Goal: Check status: Check status

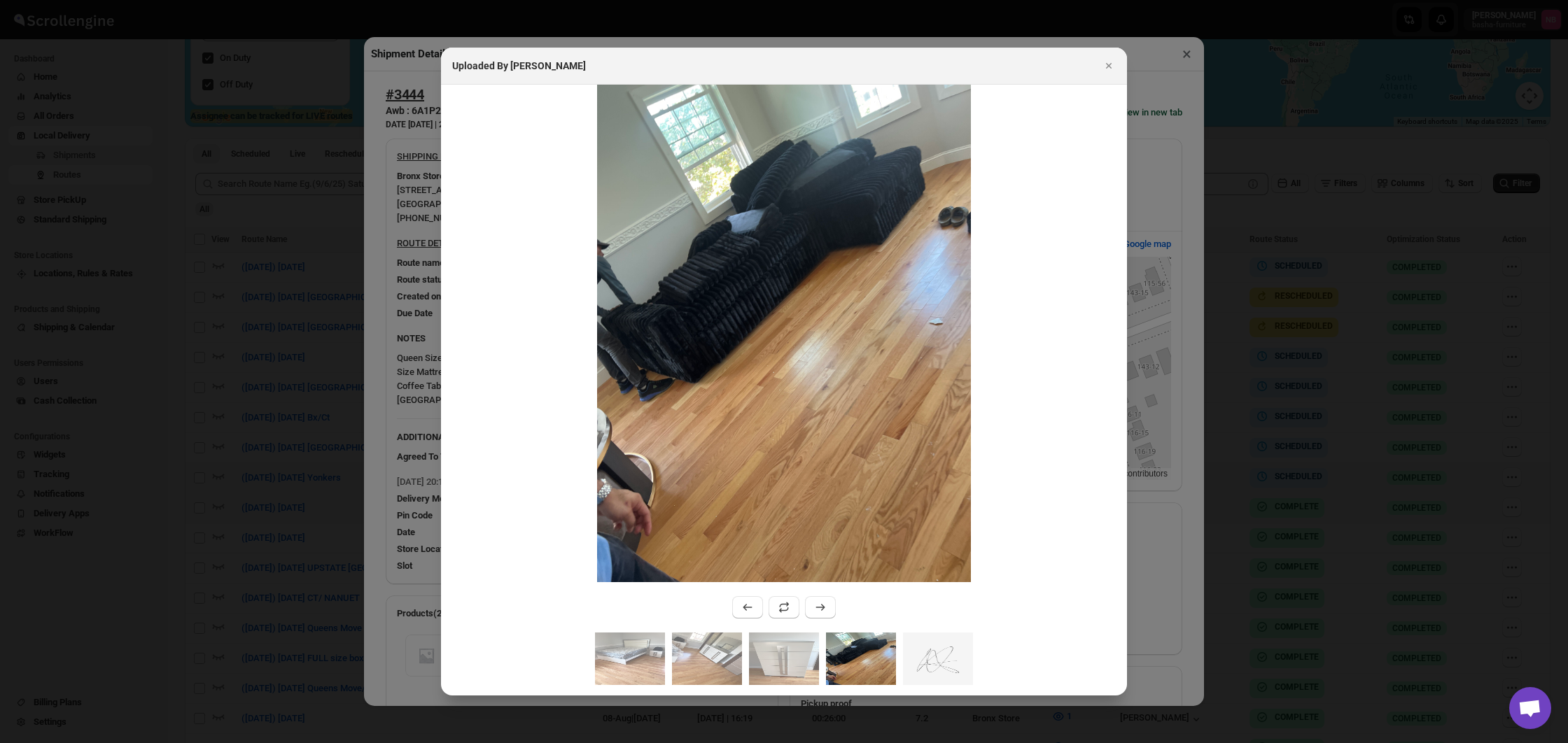
scroll to position [346, 0]
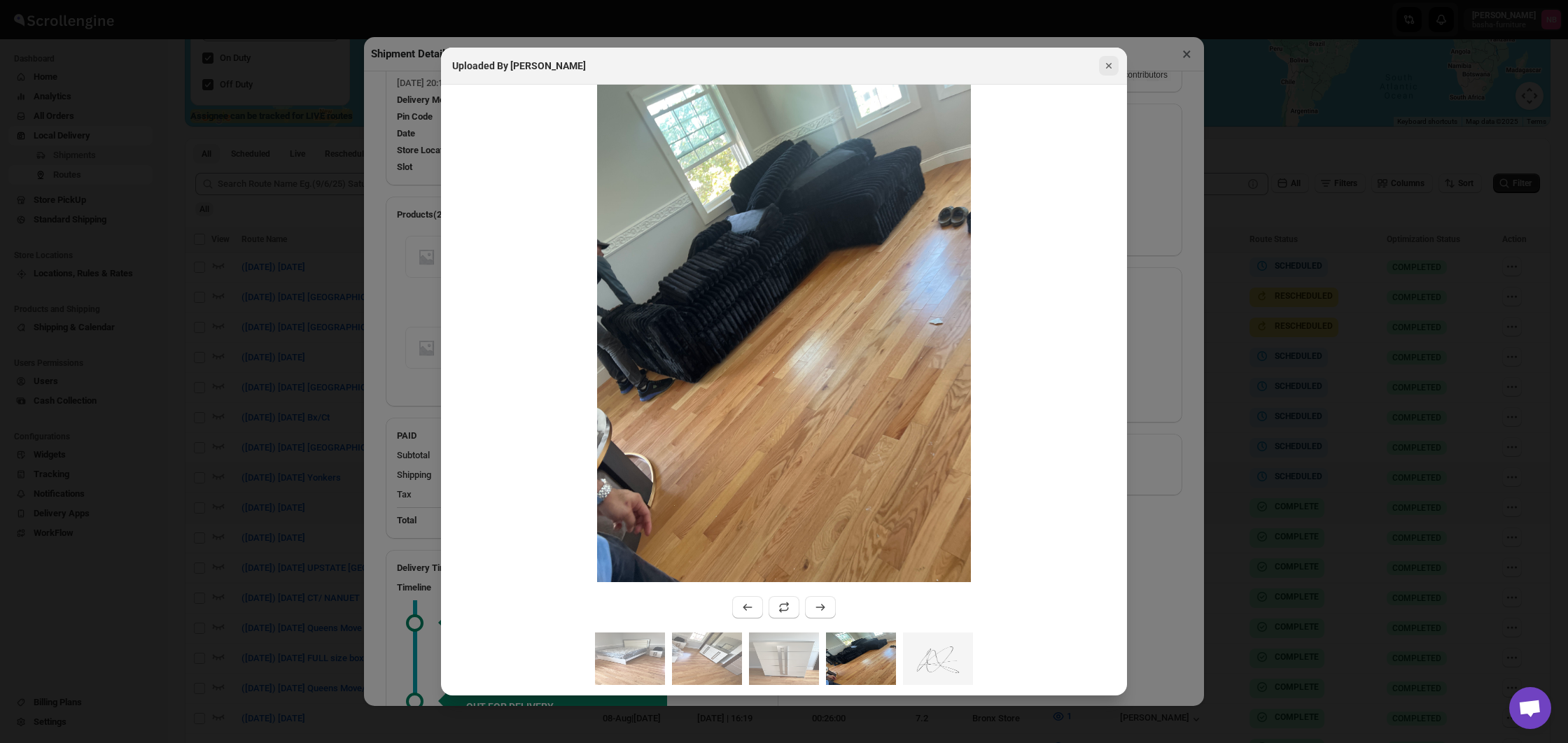
click at [1118, 62] on button "Close" at bounding box center [1109, 66] width 20 height 20
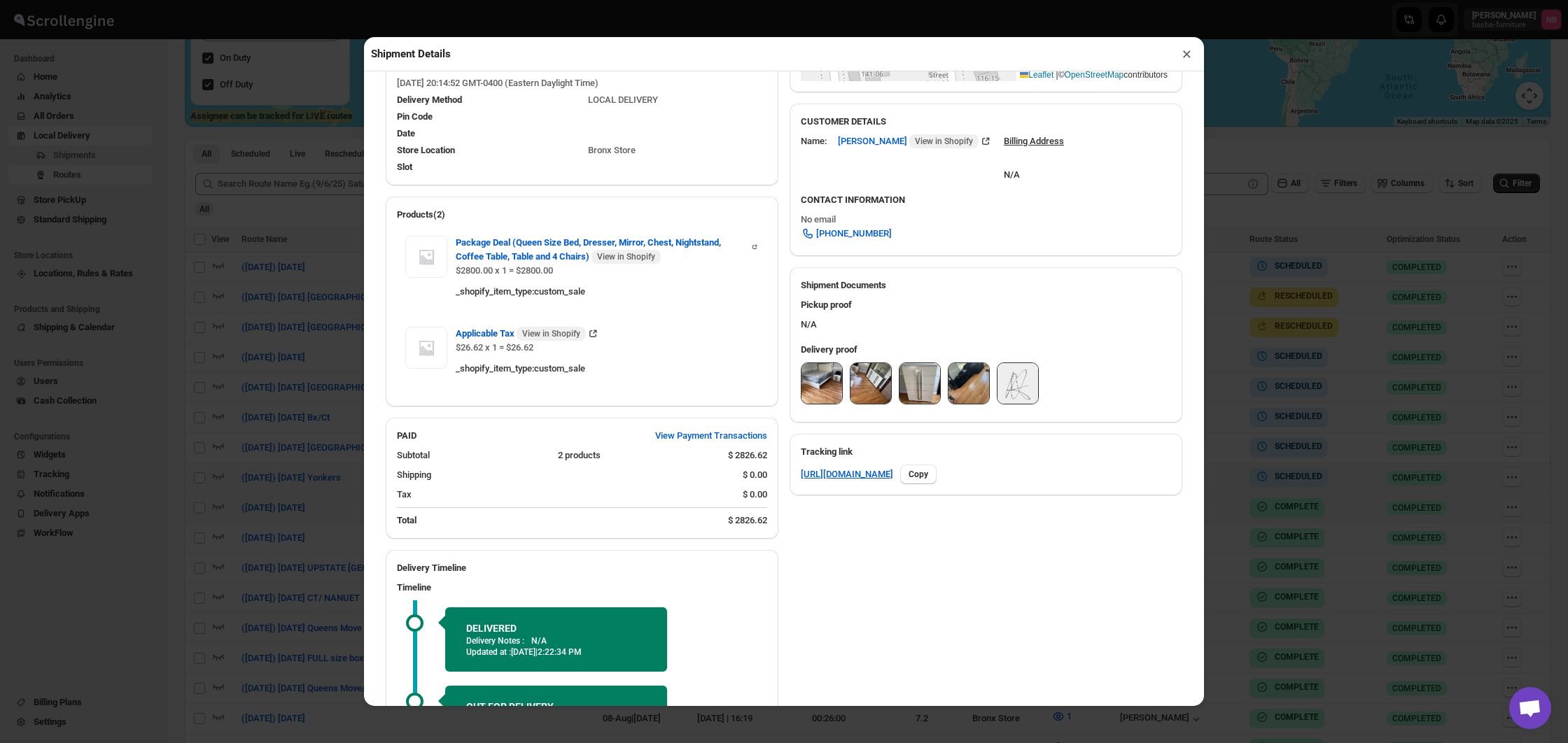
click at [837, 392] on img at bounding box center [822, 383] width 41 height 40
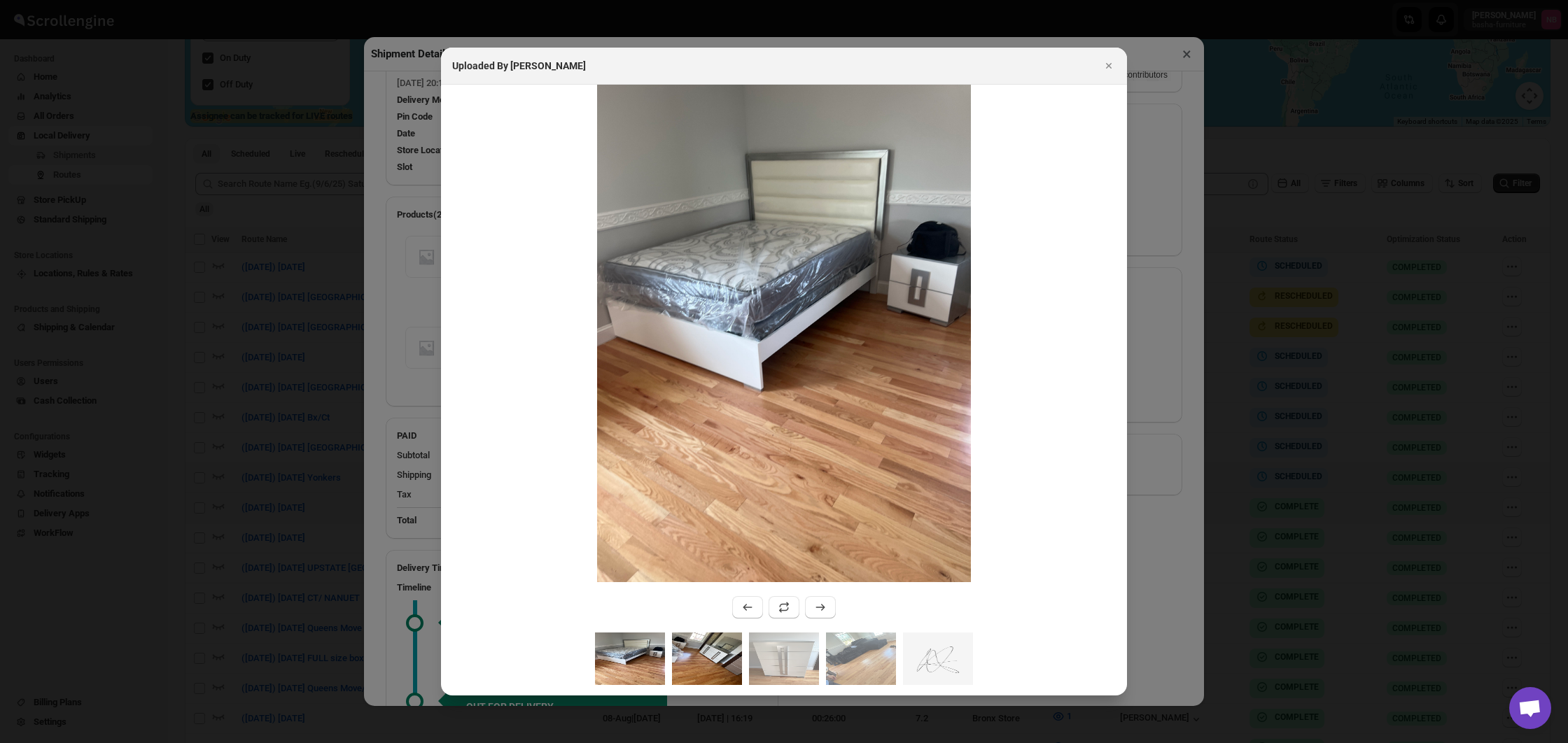
drag, startPoint x: 703, startPoint y: 659, endPoint x: 714, endPoint y: 656, distance: 11.4
click at [703, 659] on img ":r1o0u:" at bounding box center [707, 660] width 70 height 53
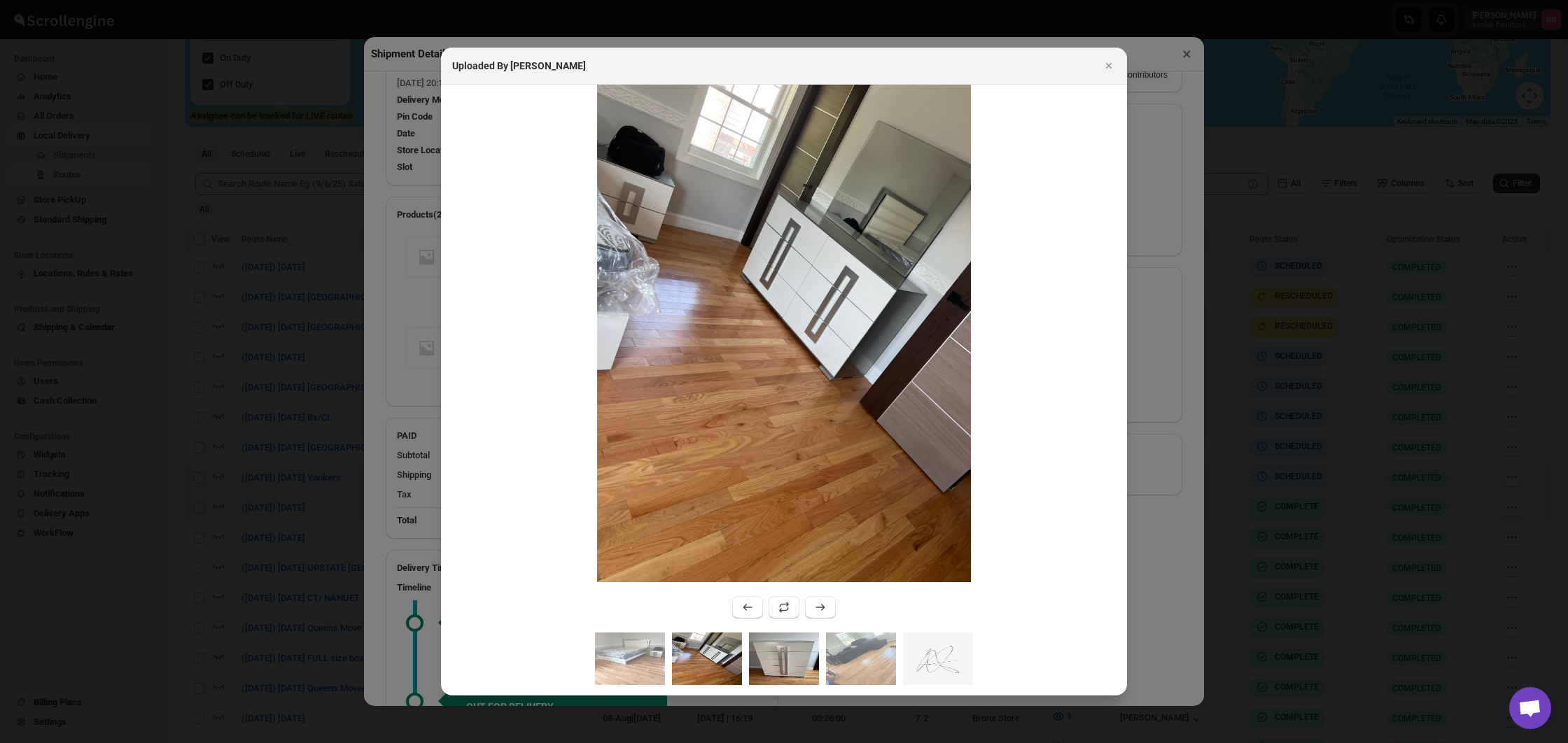
click at [794, 648] on img ":r1o0u:" at bounding box center [784, 660] width 70 height 53
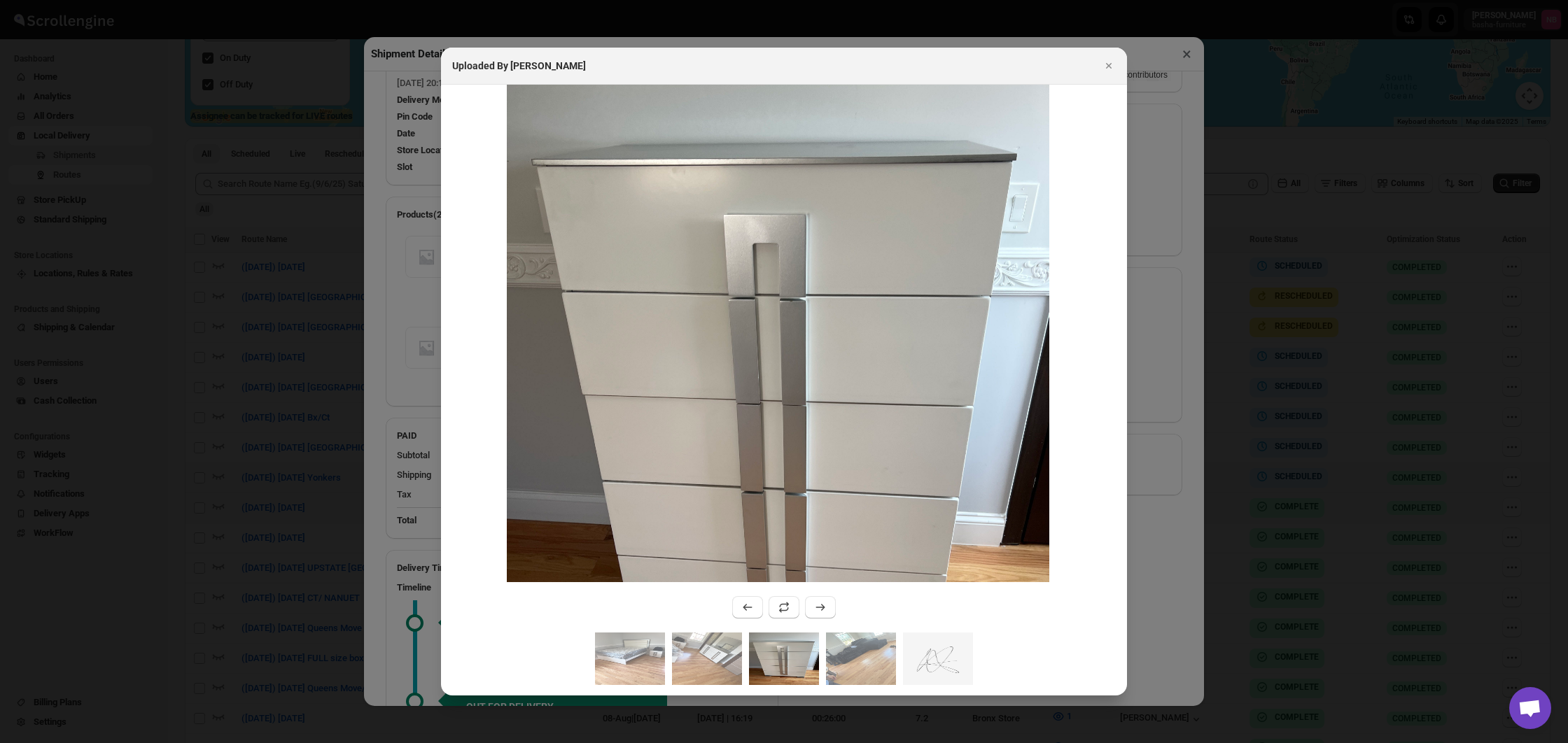
drag, startPoint x: 794, startPoint y: 360, endPoint x: 789, endPoint y: 434, distance: 74.2
click at [789, 434] on img ":r1o0u:" at bounding box center [777, 390] width 541 height 722
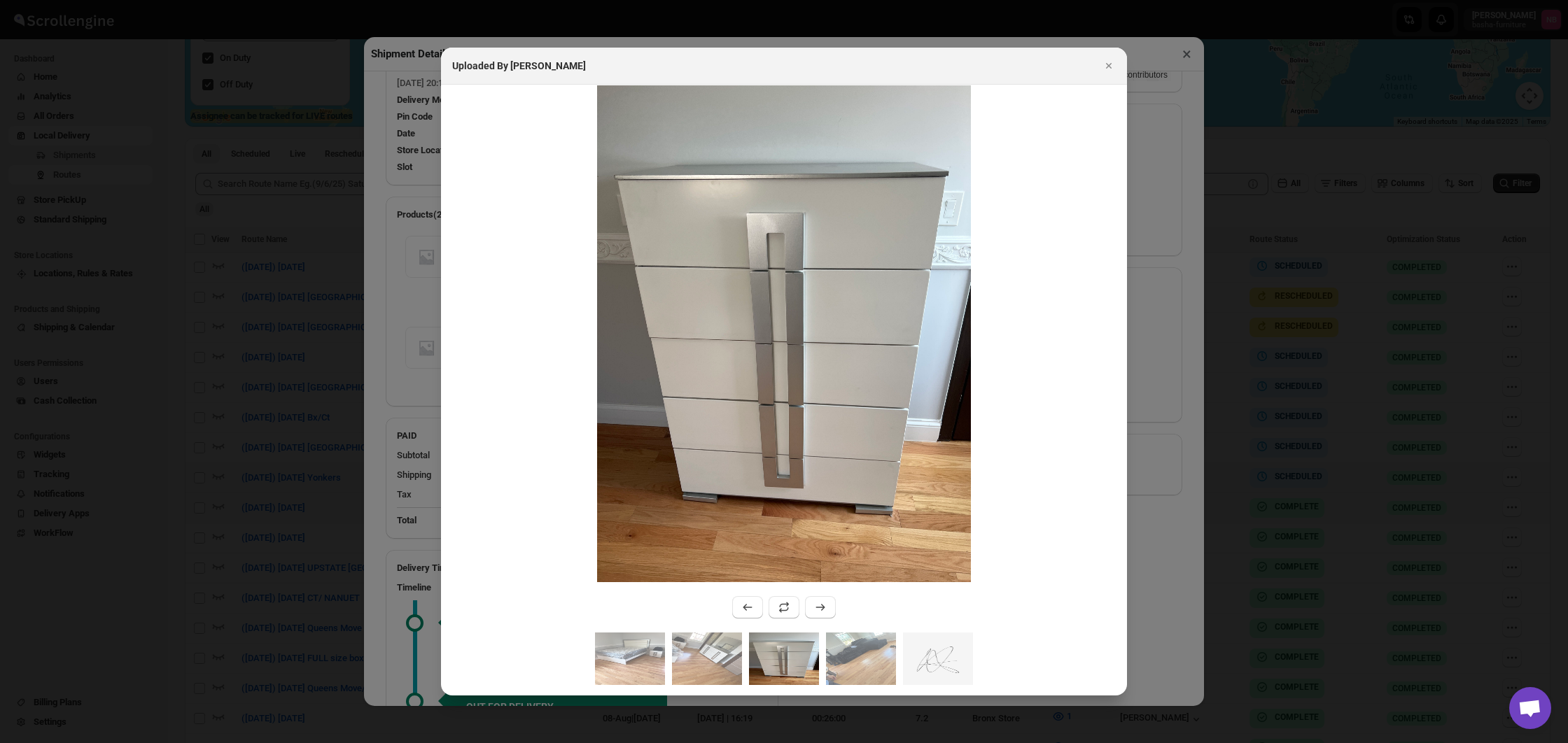
click at [1111, 73] on button "Close" at bounding box center [1109, 66] width 20 height 20
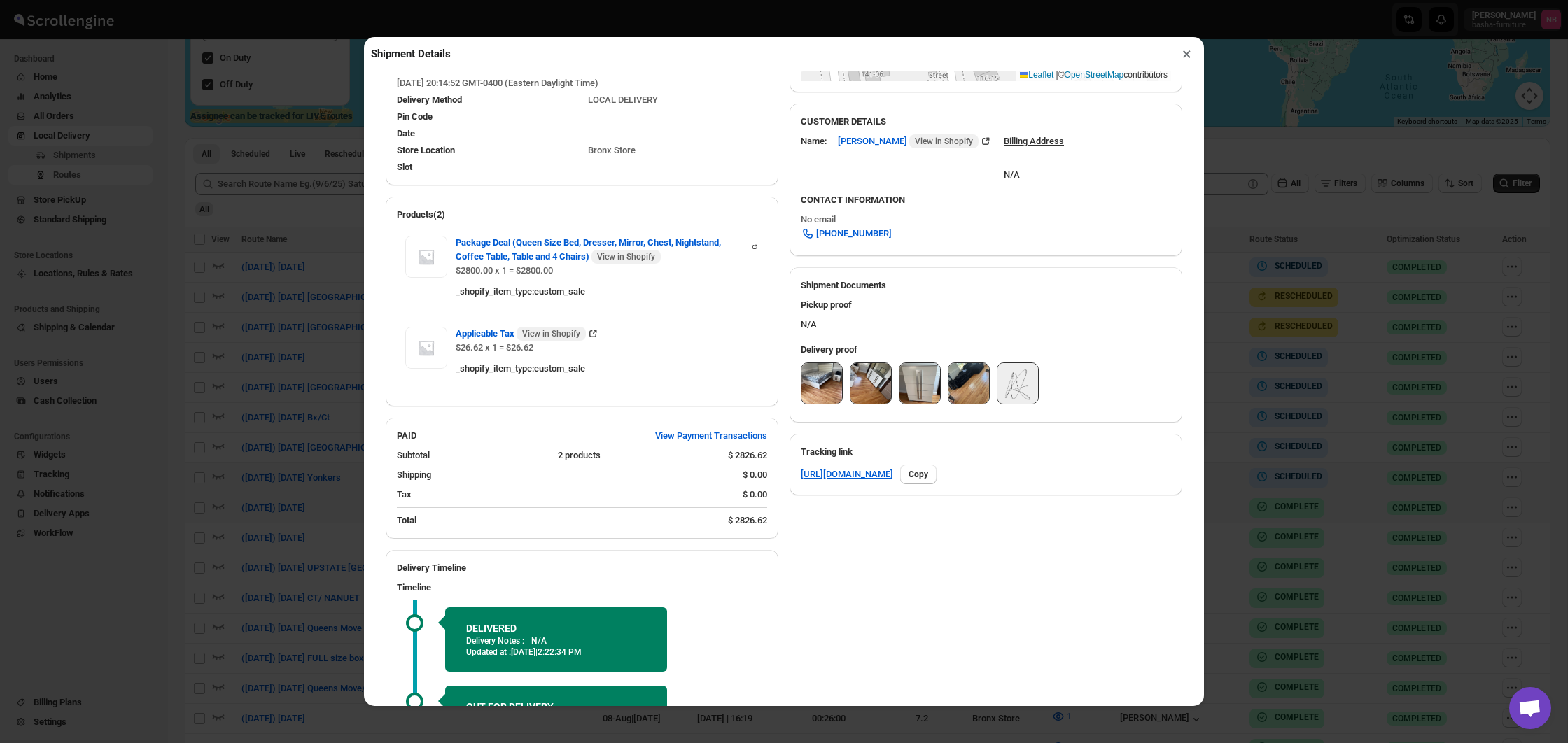
click at [956, 381] on img at bounding box center [969, 383] width 41 height 40
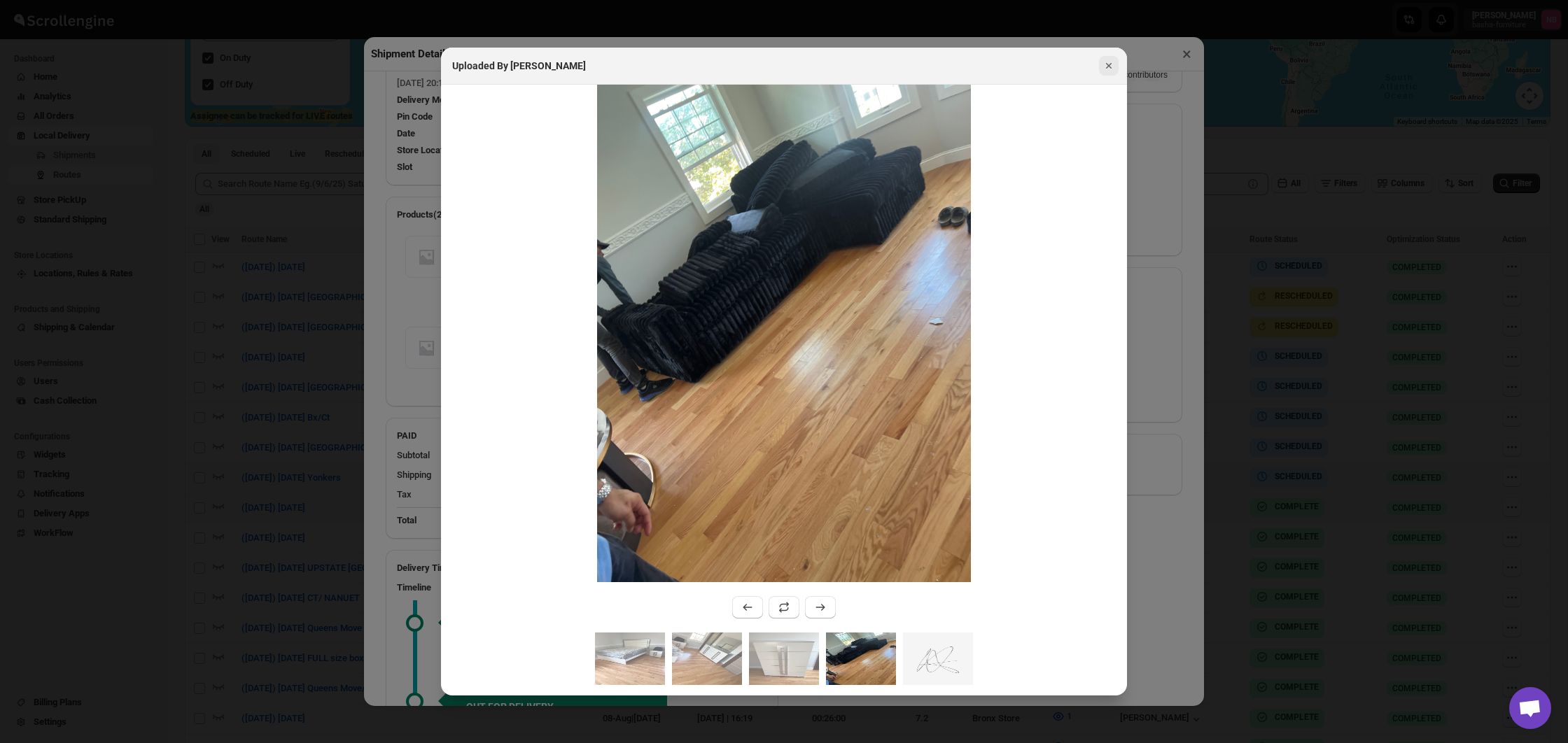
click at [1107, 71] on icon "Close" at bounding box center [1108, 65] width 14 height 14
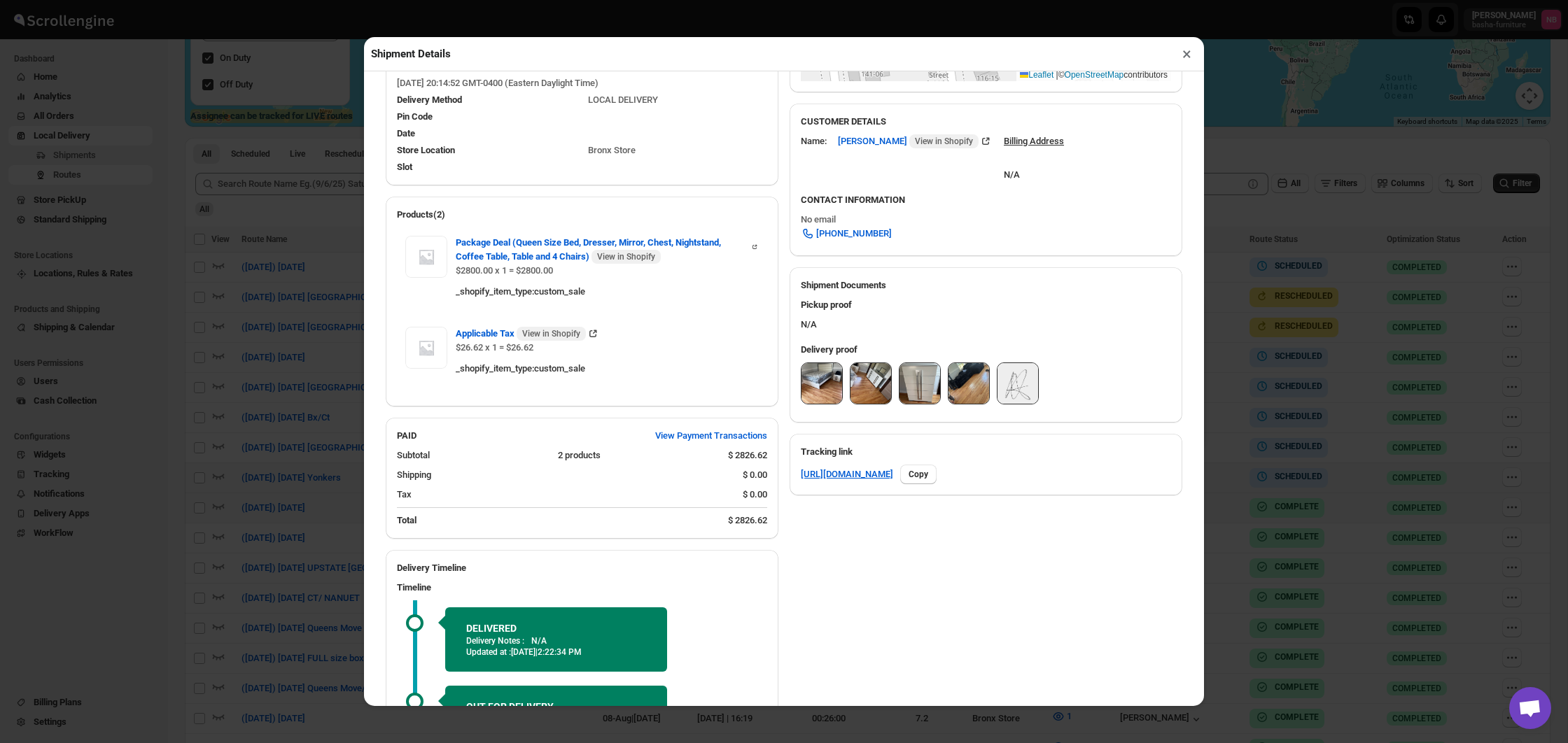
click at [1433, 407] on div "Shipment Details × #3444 Awb : 6A1P29VE2E DATE [DATE] | 20:23 Success DELIVERED…" at bounding box center [784, 371] width 1568 height 743
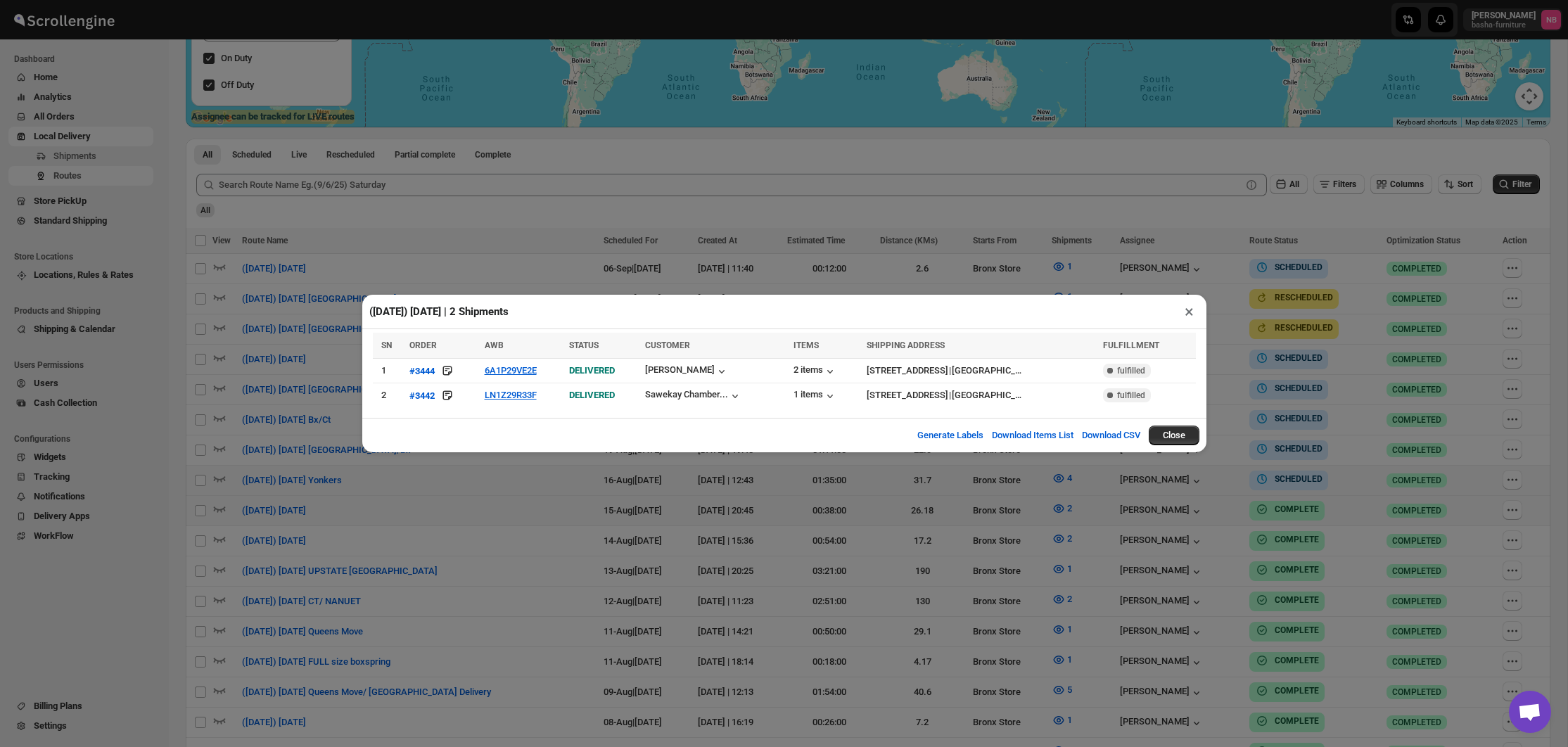
click at [1080, 510] on div "([DATE]) [DATE] | 2 Shipments × SN ORDER AWB STATUS CUSTOMER ITEMS SHIPPING ADD…" at bounding box center [784, 373] width 1568 height 747
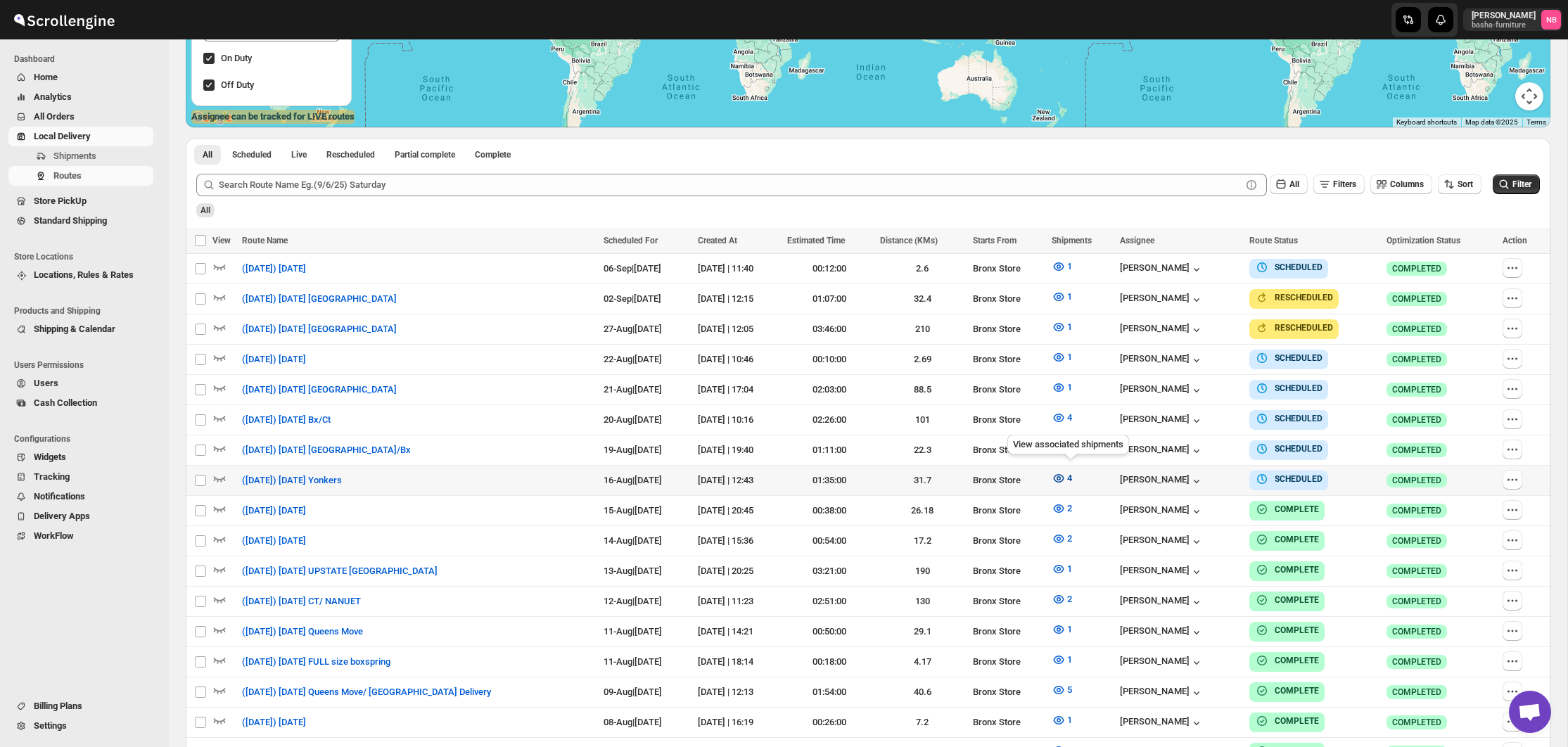
click at [1064, 474] on icon "button" at bounding box center [1059, 479] width 11 height 8
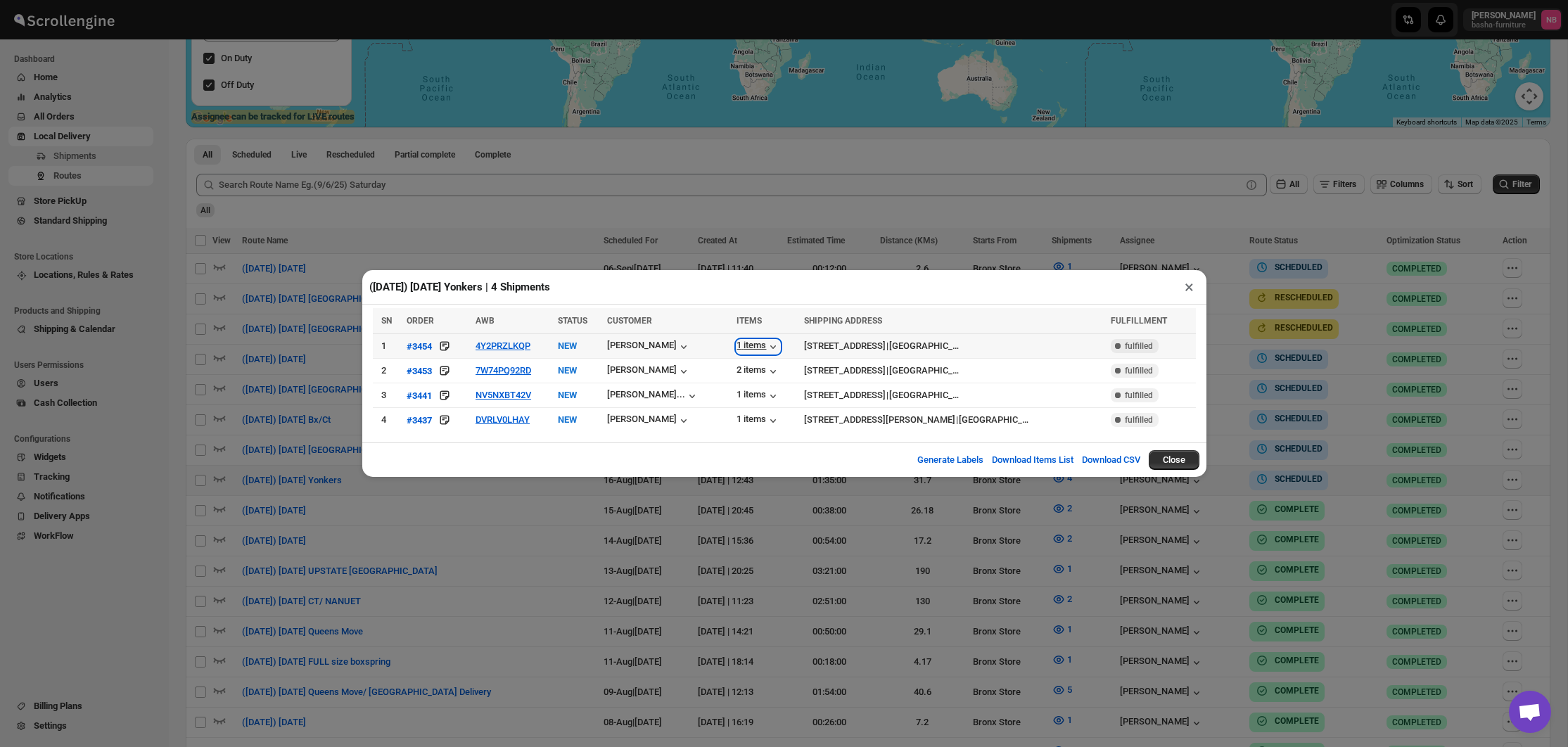
click at [766, 343] on icon "button" at bounding box center [772, 346] width 14 height 14
click at [766, 369] on icon "button" at bounding box center [772, 371] width 14 height 14
click at [770, 396] on icon "button" at bounding box center [772, 396] width 6 height 3
click at [766, 420] on icon "button" at bounding box center [772, 420] width 14 height 14
click at [751, 398] on div "1 items" at bounding box center [758, 396] width 44 height 14
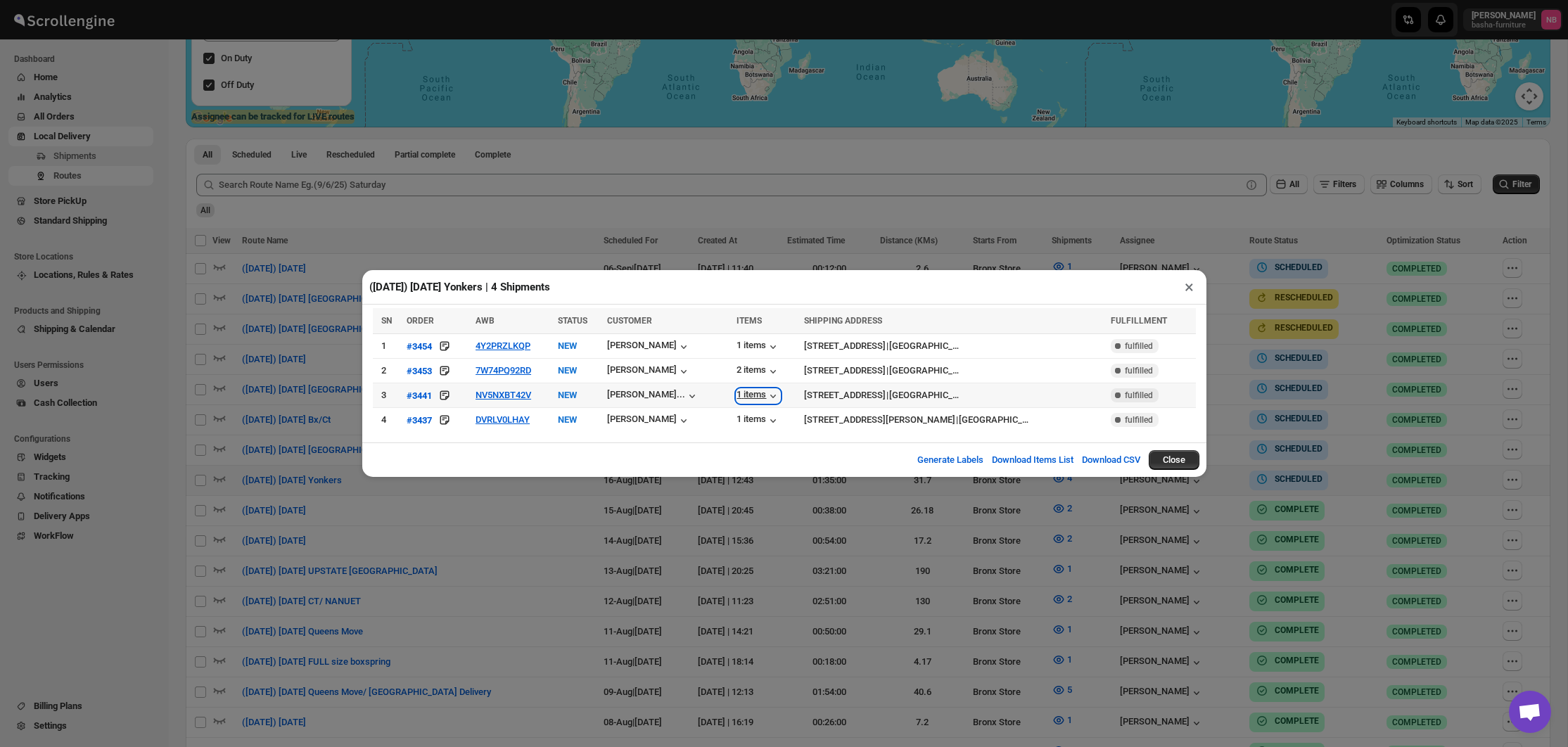
click at [748, 397] on div "1 items" at bounding box center [758, 396] width 44 height 14
click at [678, 399] on div "[PERSON_NAME]..." at bounding box center [646, 394] width 78 height 11
click at [822, 534] on div "([DATE]) [DATE] Yonkers | 4 Shipments × SN ORDER AWB STATUS CUSTOMER ITEMS SHIP…" at bounding box center [784, 373] width 1568 height 747
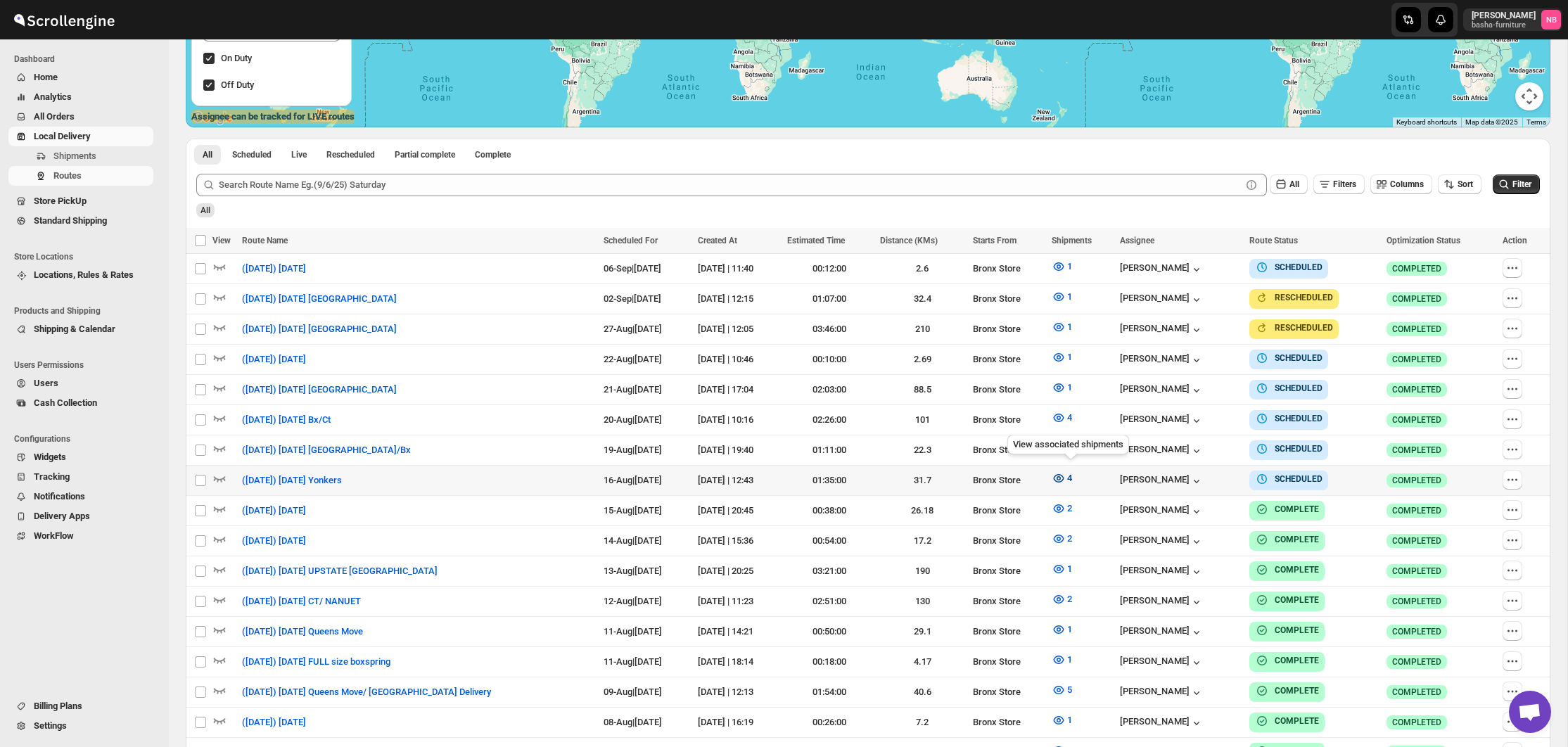
click at [1064, 474] on icon "button" at bounding box center [1059, 479] width 11 height 8
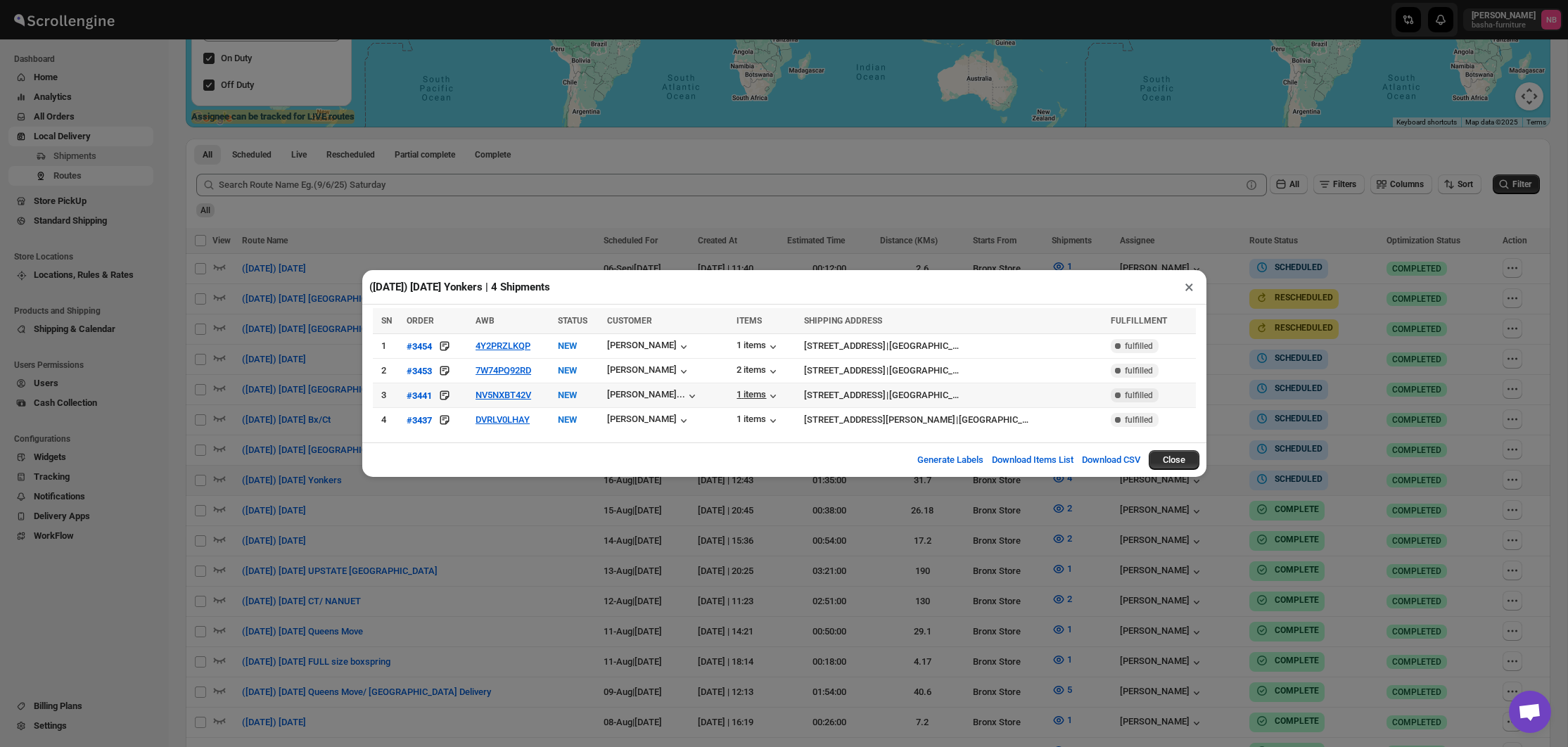
drag, startPoint x: 723, startPoint y: 384, endPoint x: 745, endPoint y: 389, distance: 22.6
click at [723, 384] on td "[PERSON_NAME]..." at bounding box center [668, 396] width 130 height 25
click at [746, 390] on div "1 items" at bounding box center [758, 396] width 44 height 14
click at [530, 396] on button "NV5NXBT42V" at bounding box center [502, 395] width 56 height 11
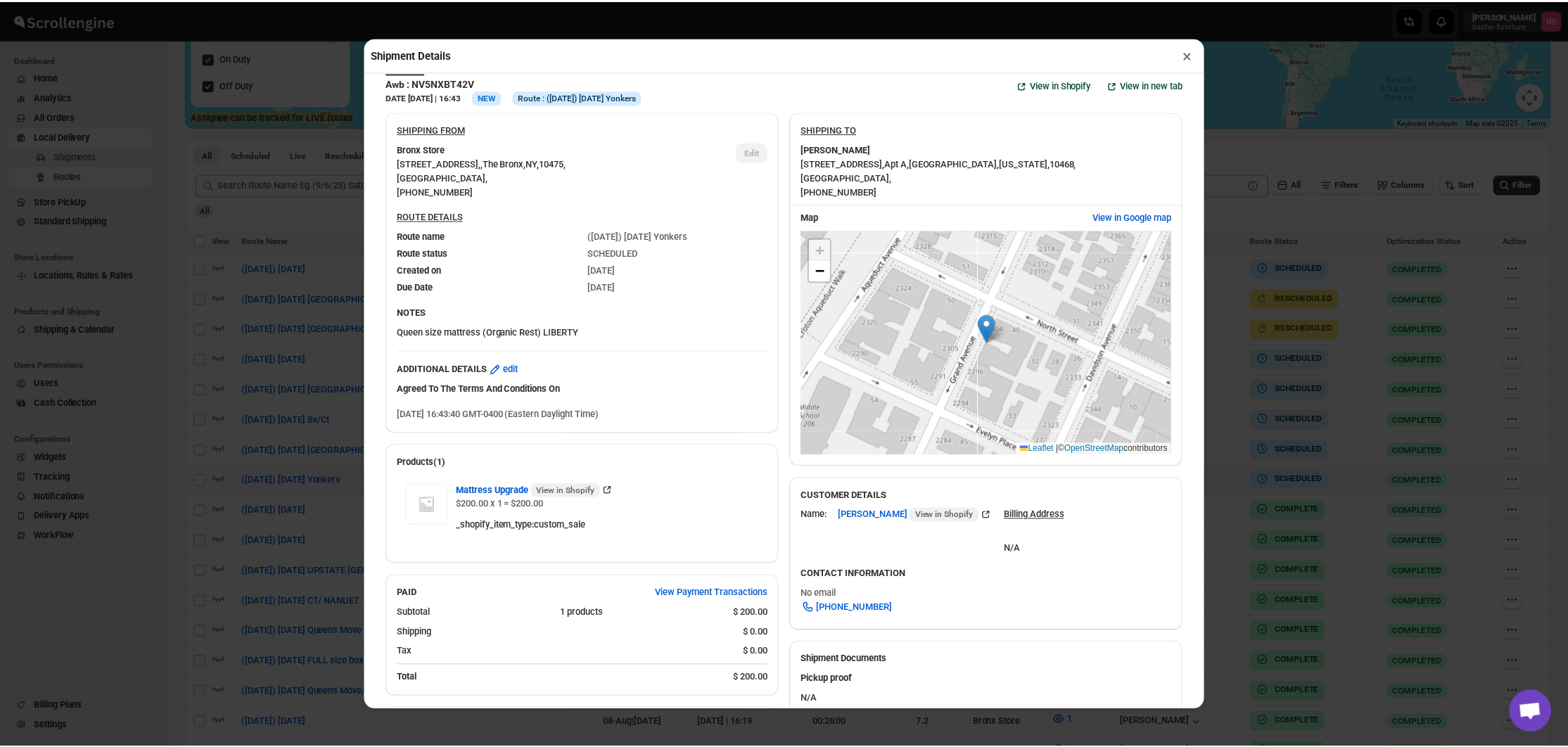
scroll to position [30, 0]
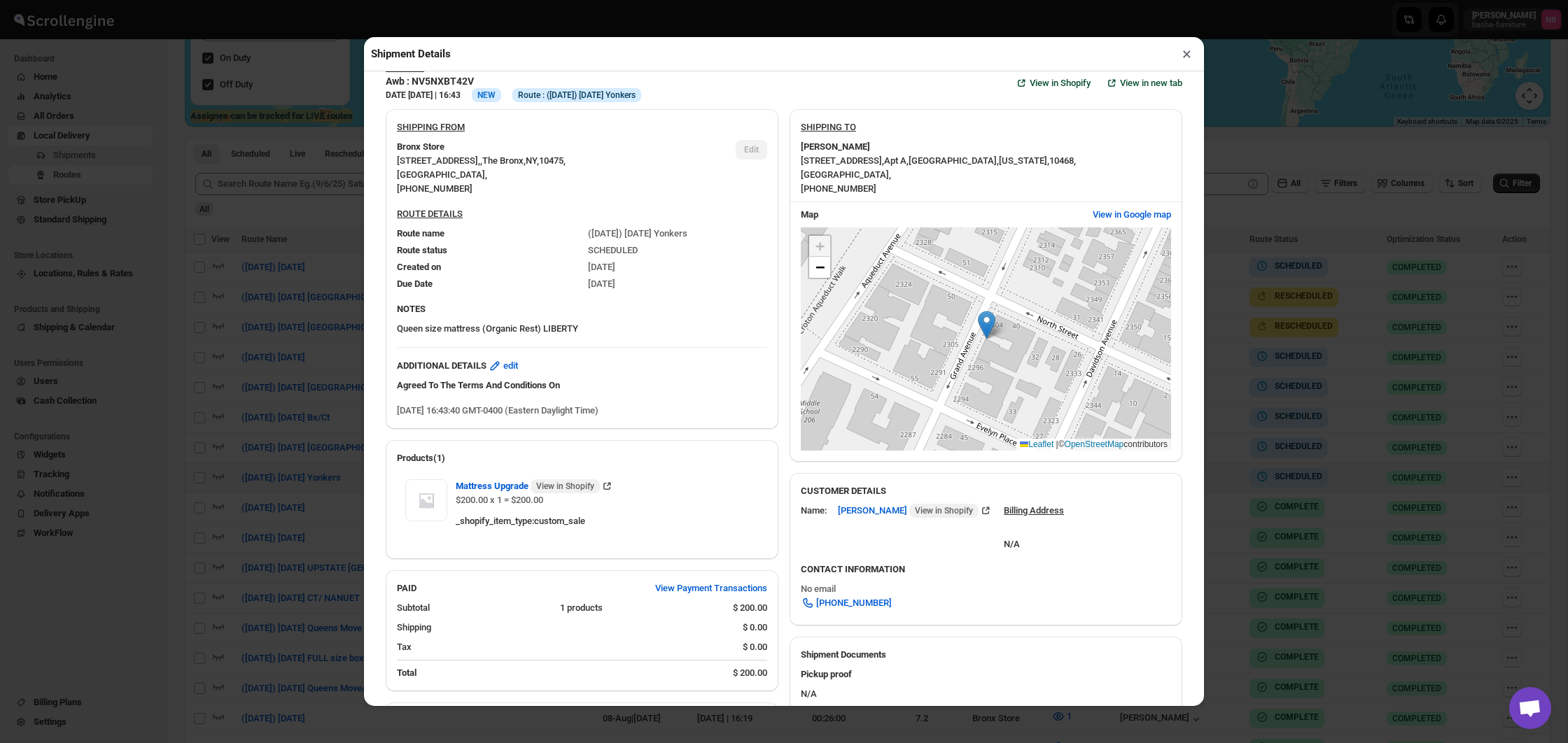
click at [1180, 368] on div "Map View in Google map + − Leaflet | © OpenStreetMap contributors" at bounding box center [985, 332] width 393 height 260
click at [1278, 364] on div "Shipment Details × #3441 Awb : NV5NXBT42V DATE [DATE] | 16:43 Info NEW Info Rou…" at bounding box center [784, 371] width 1568 height 743
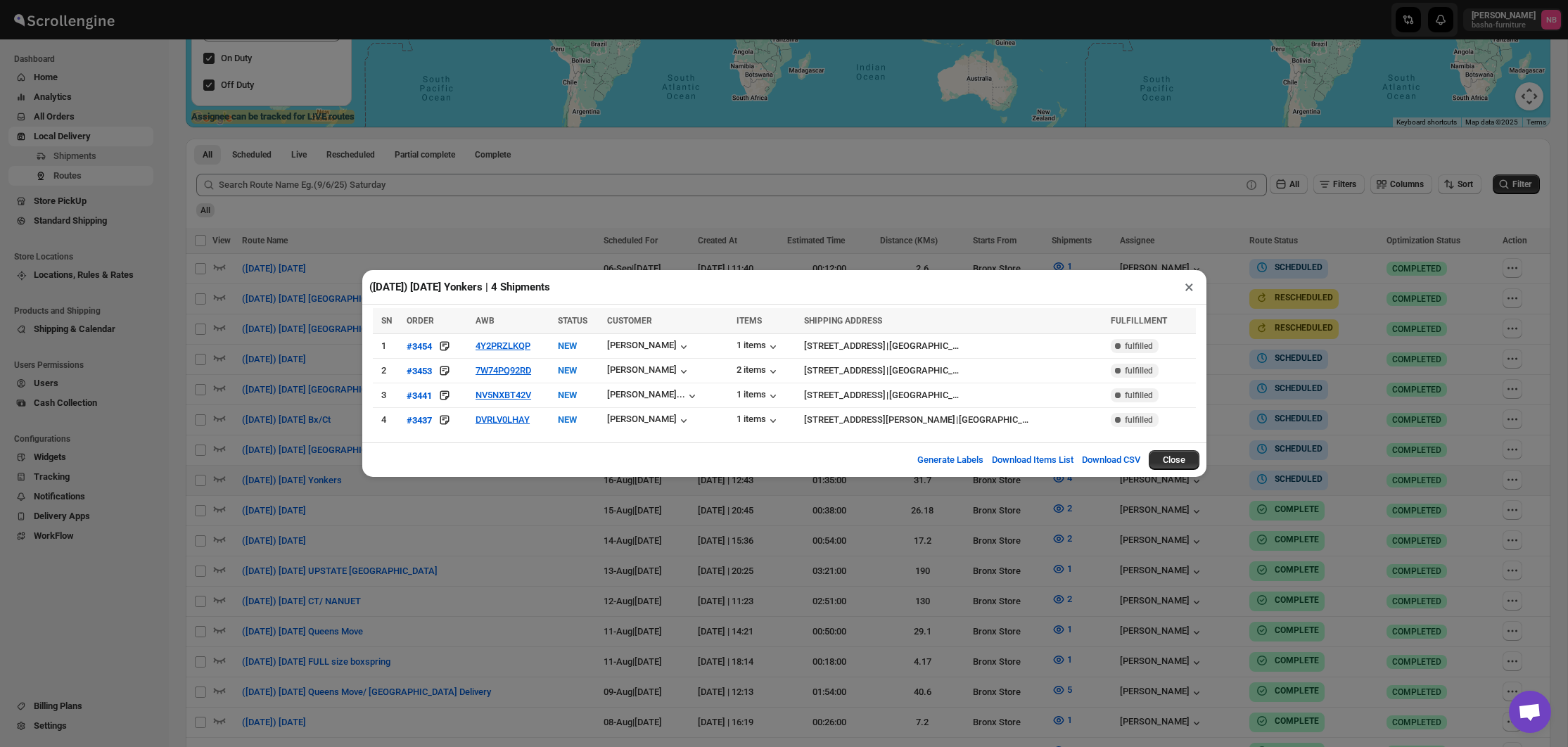
click at [986, 127] on div "([DATE]) [DATE] Yonkers | 4 Shipments × SN ORDER AWB STATUS CUSTOMER ITEMS SHIP…" at bounding box center [784, 373] width 1568 height 747
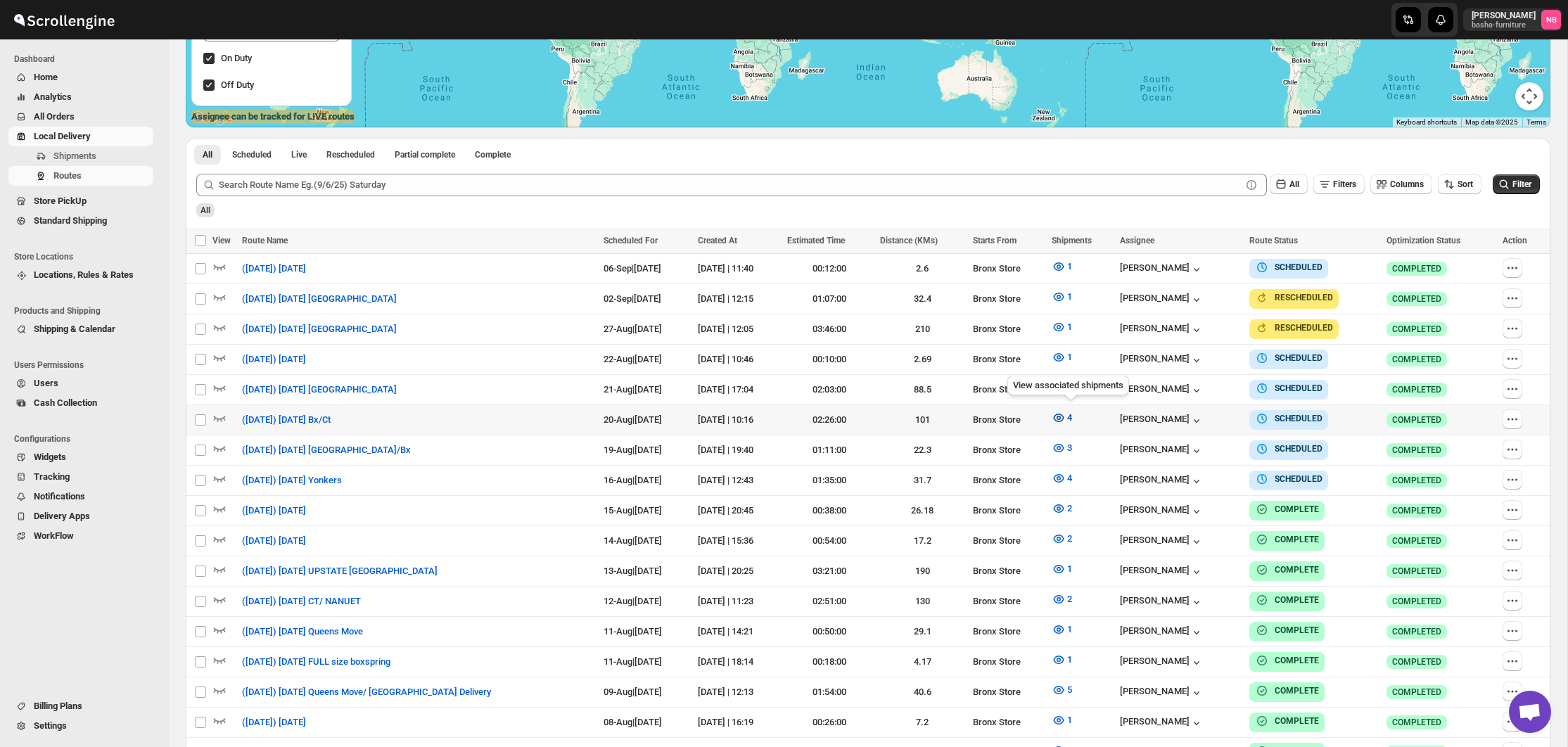
click at [1066, 418] on icon "button" at bounding box center [1058, 418] width 14 height 14
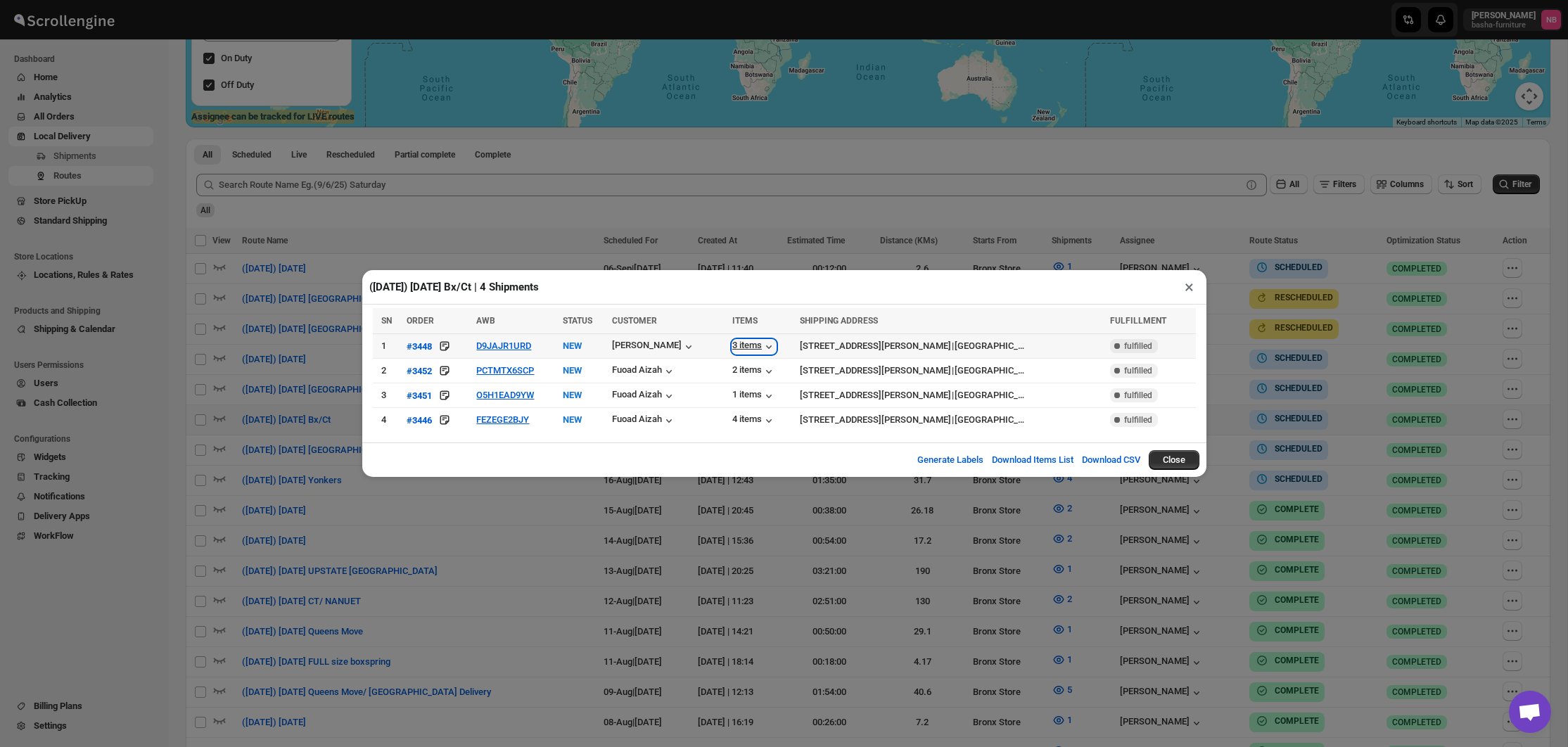
click at [749, 350] on div "3 items" at bounding box center [754, 346] width 44 height 14
click at [823, 519] on div "([DATE]) [DATE] Bx/Ct | 4 Shipments × SN ORDER AWB STATUS CUSTOMER ITEMS SHIPPI…" at bounding box center [784, 373] width 1568 height 747
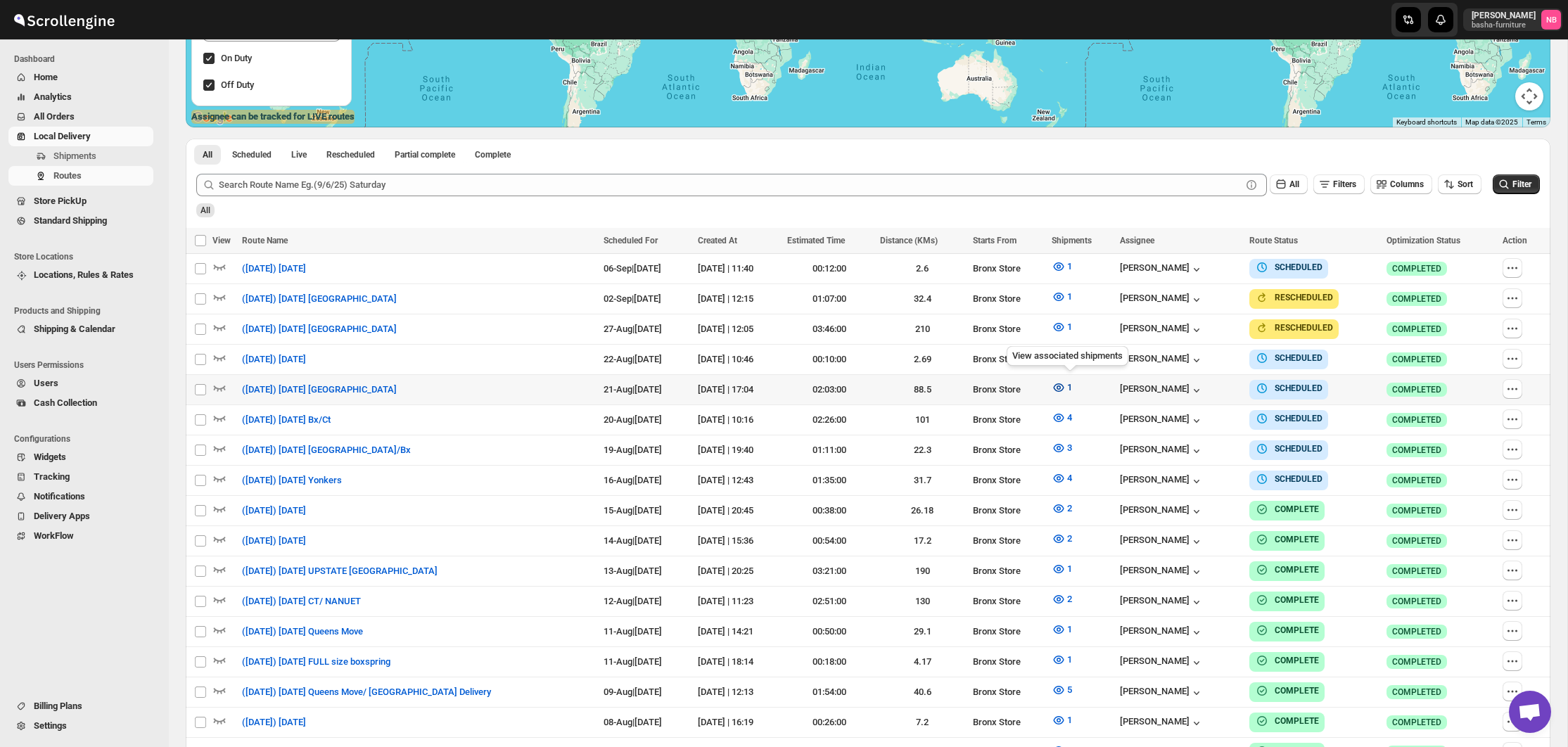
click at [1066, 390] on icon "button" at bounding box center [1058, 387] width 14 height 14
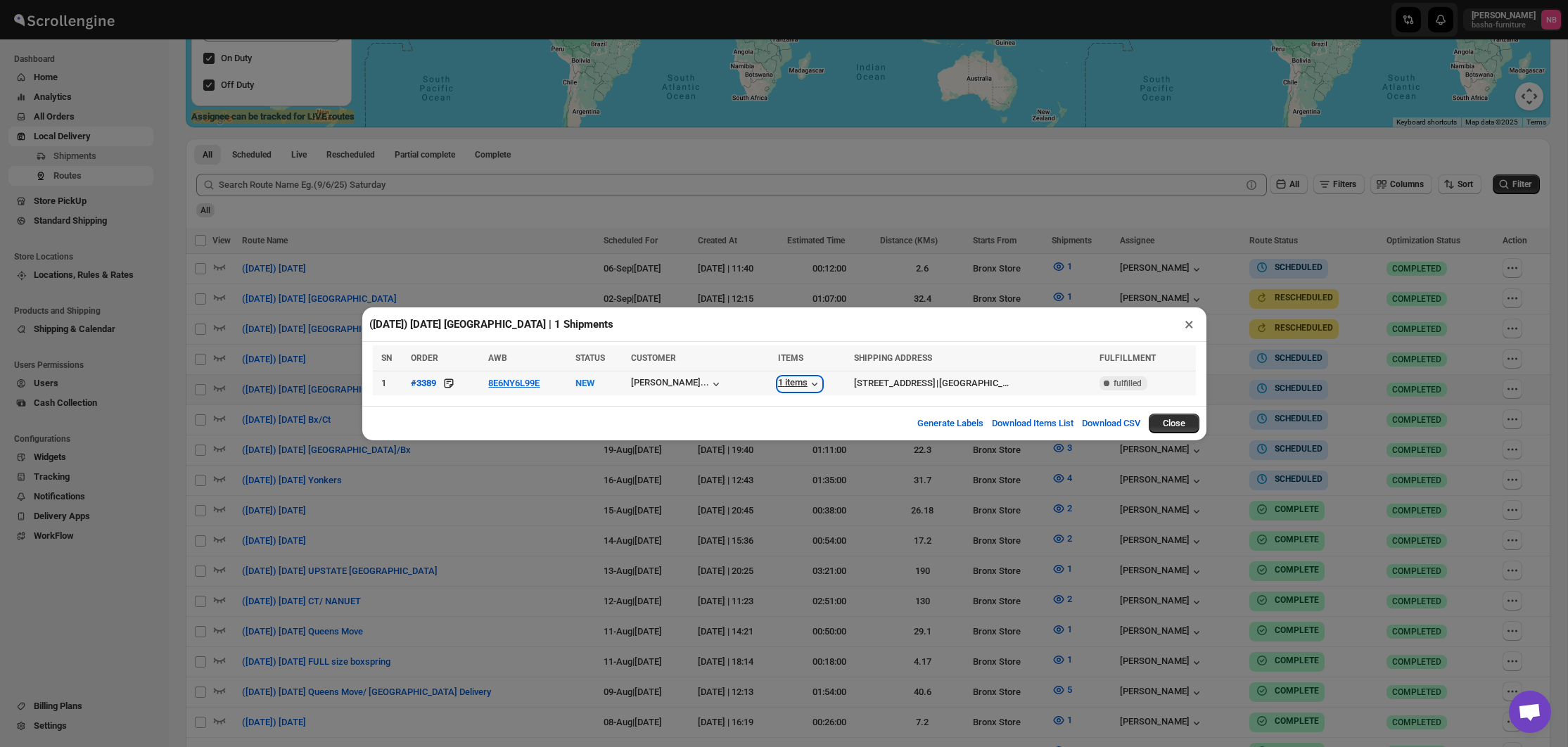
click at [778, 380] on div "1 items" at bounding box center [800, 384] width 44 height 14
click at [665, 301] on div "([DATE]) [DATE] [GEOGRAPHIC_DATA] | 1 Shipments × SN ORDER AWB STATUS CUSTOMER …" at bounding box center [784, 373] width 1568 height 747
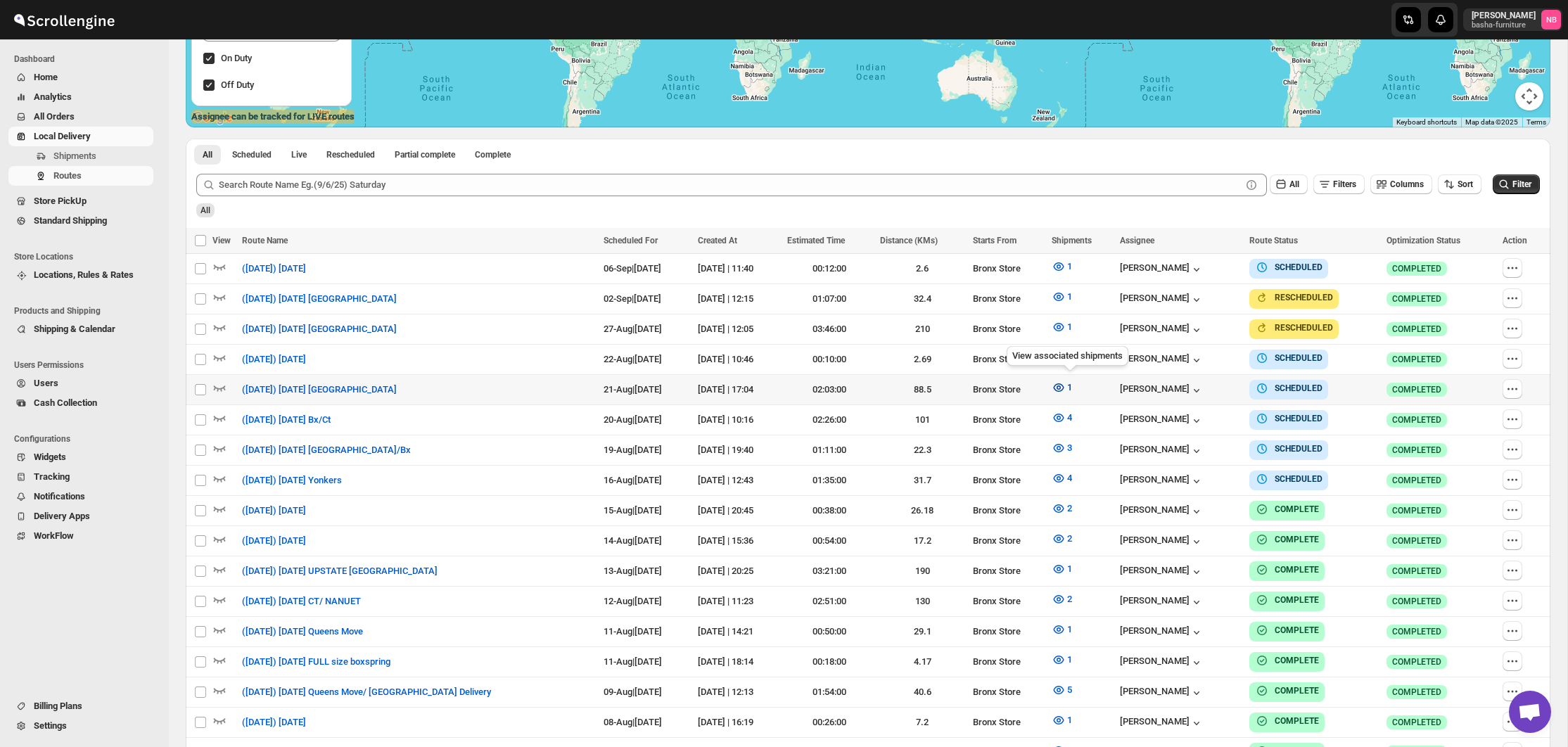
scroll to position [315, 0]
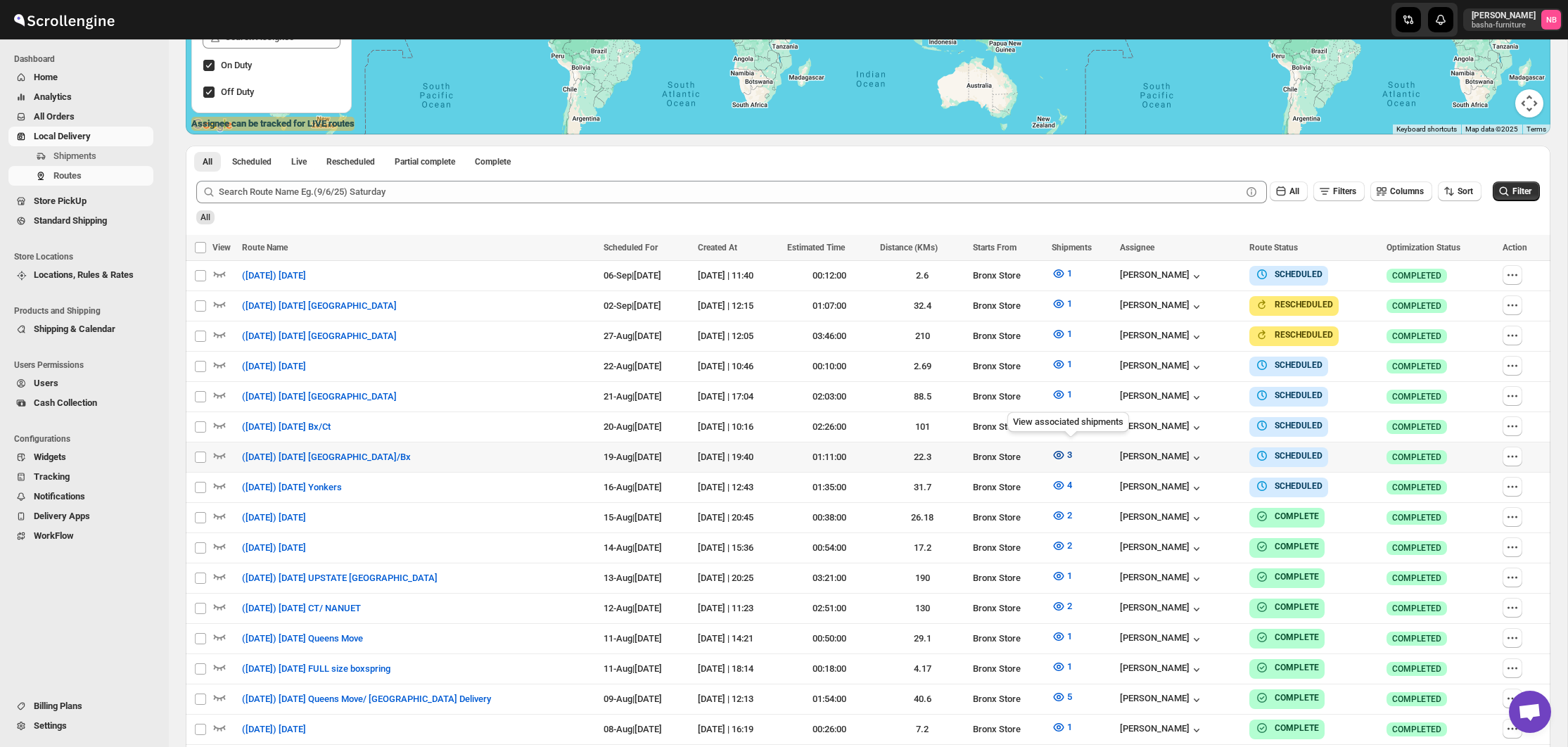
click at [1063, 448] on icon "button" at bounding box center [1058, 455] width 14 height 14
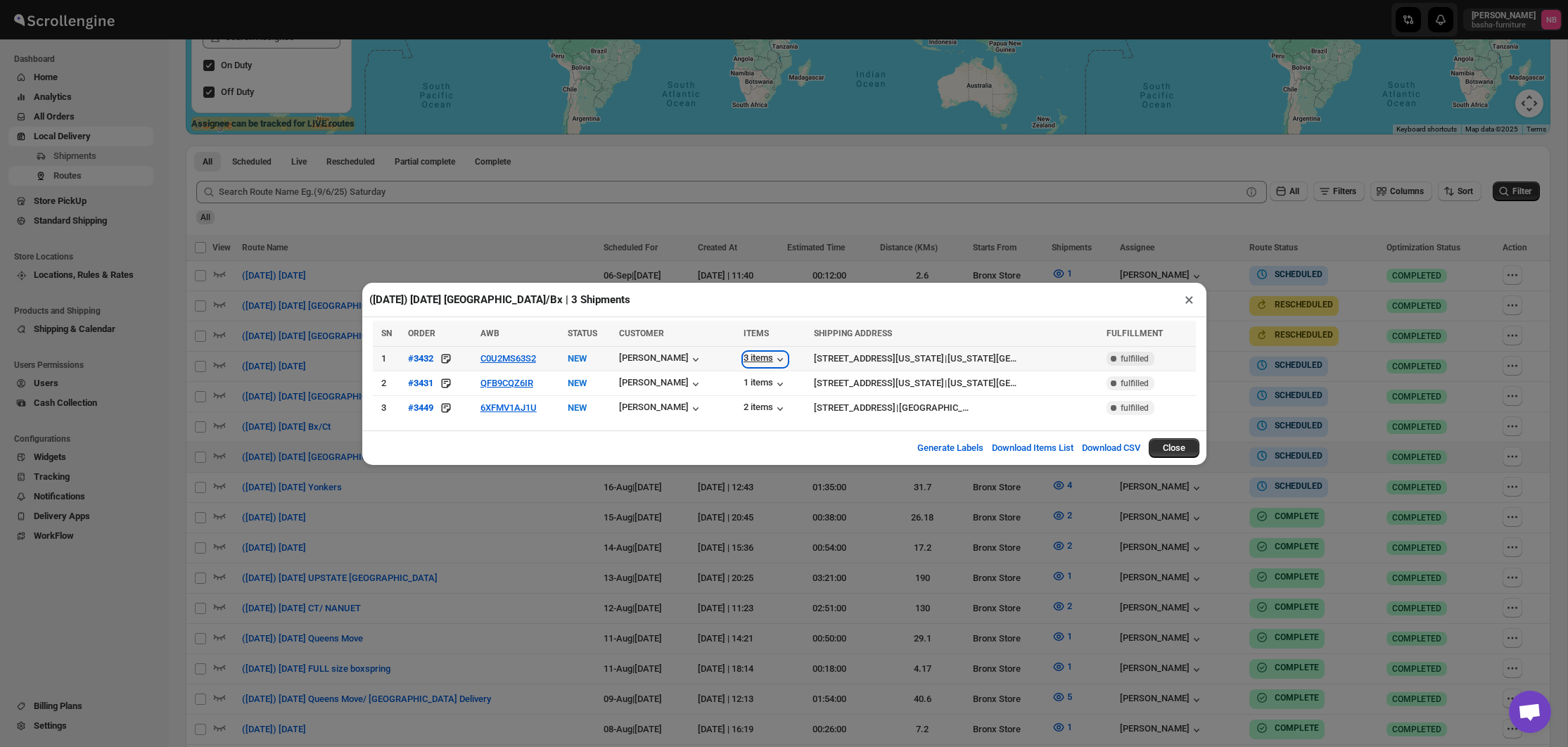
click at [748, 361] on div "3 items" at bounding box center [765, 359] width 44 height 14
click at [756, 382] on div "1 items" at bounding box center [765, 384] width 44 height 14
click at [751, 514] on div "([DATE]) [DATE] [GEOGRAPHIC_DATA]/Bx | 3 Shipments × SN ORDER AWB STATUS CUSTOM…" at bounding box center [784, 373] width 1568 height 747
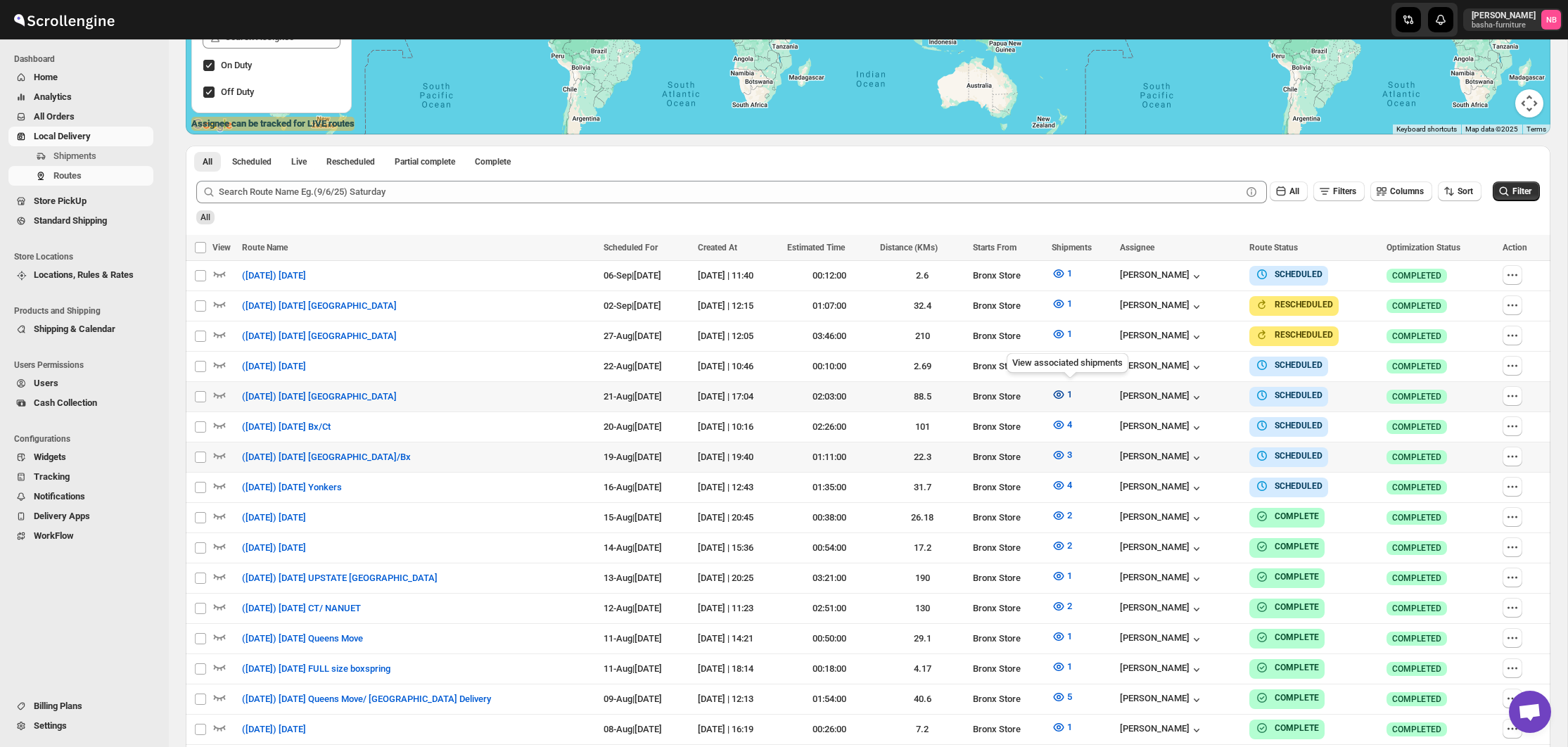
click at [1066, 391] on icon "button" at bounding box center [1058, 395] width 14 height 14
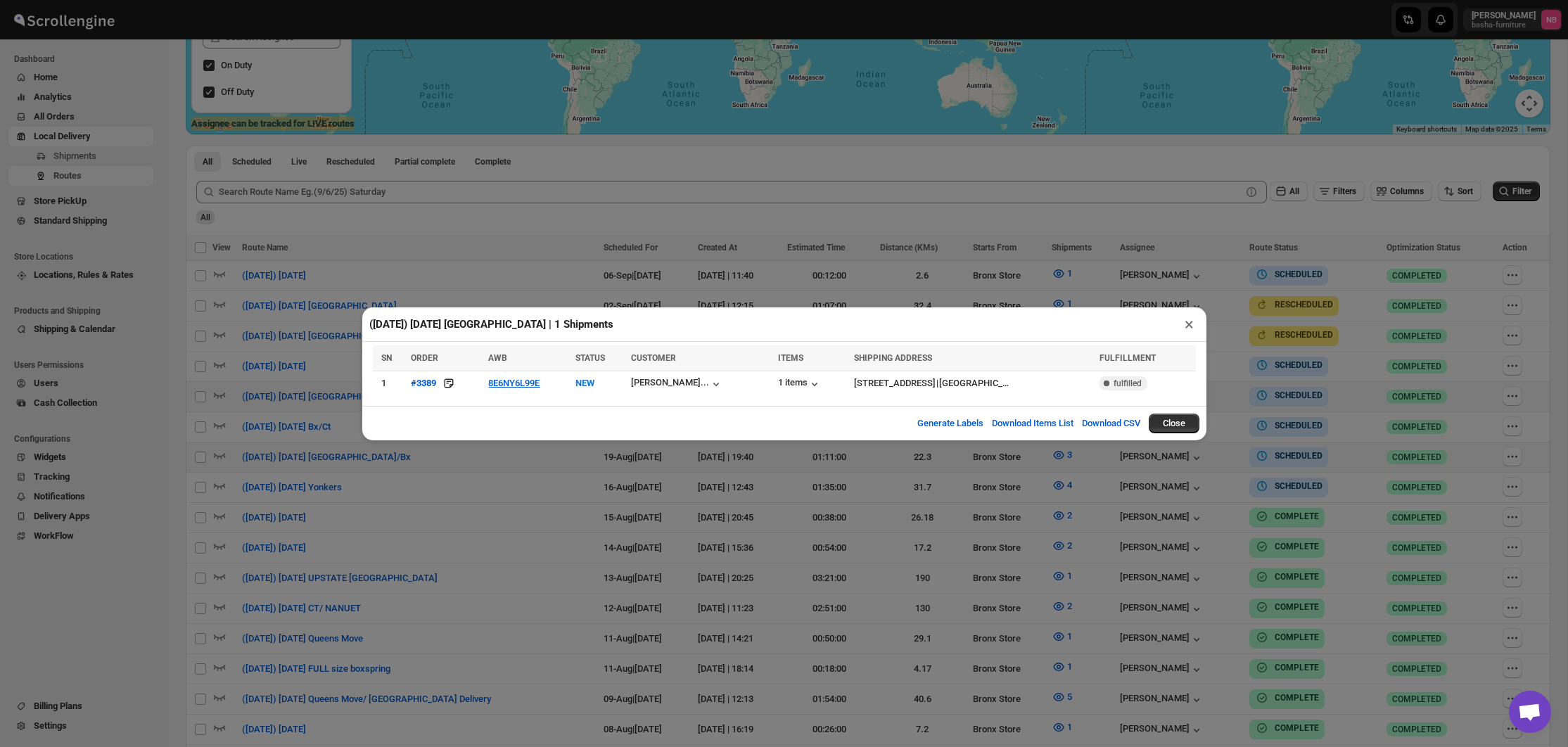
click at [372, 306] on div "([DATE]) [DATE] [GEOGRAPHIC_DATA] | 1 Shipments × SN ORDER AWB STATUS CUSTOMER …" at bounding box center [784, 373] width 1568 height 747
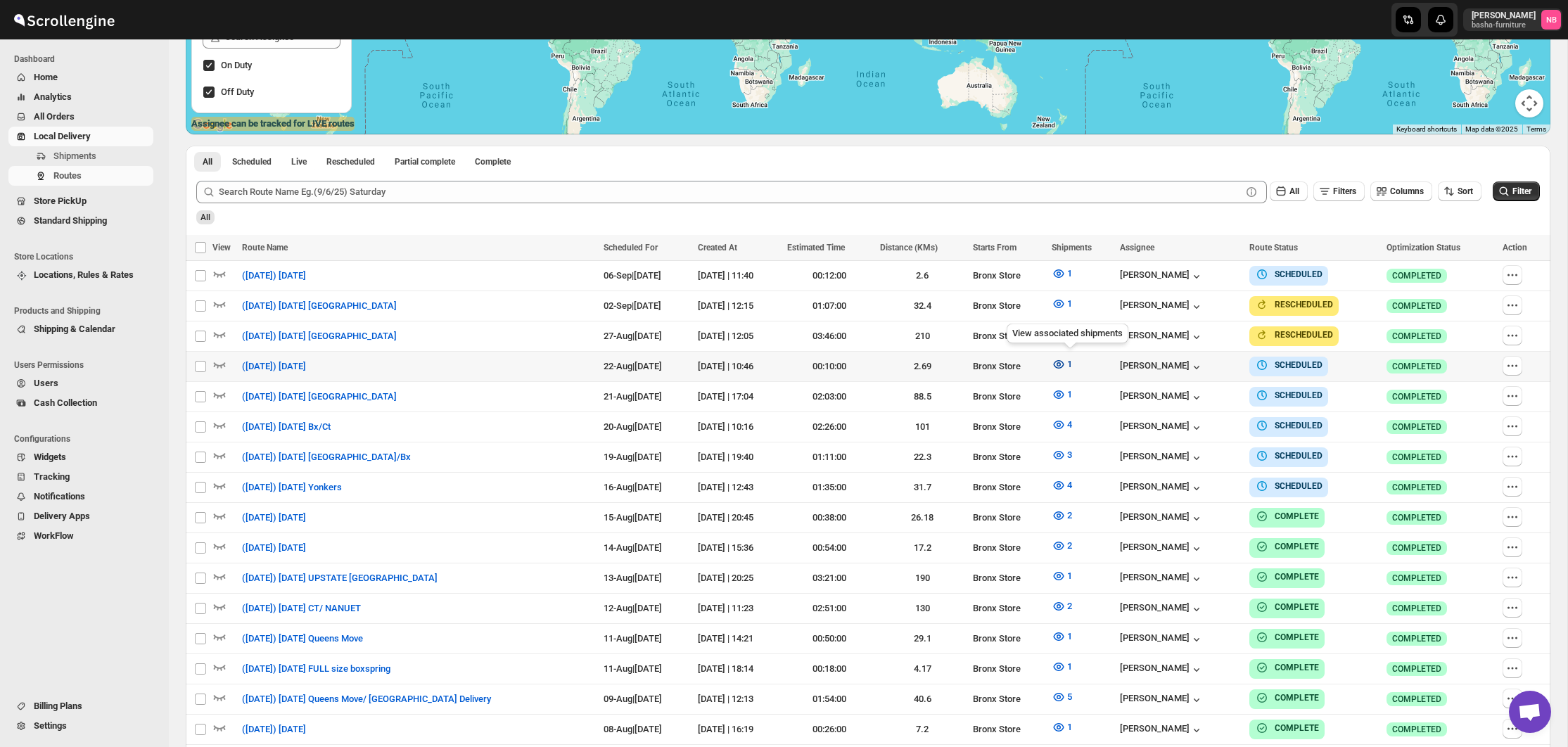
click at [1072, 362] on span "1" at bounding box center [1070, 364] width 5 height 11
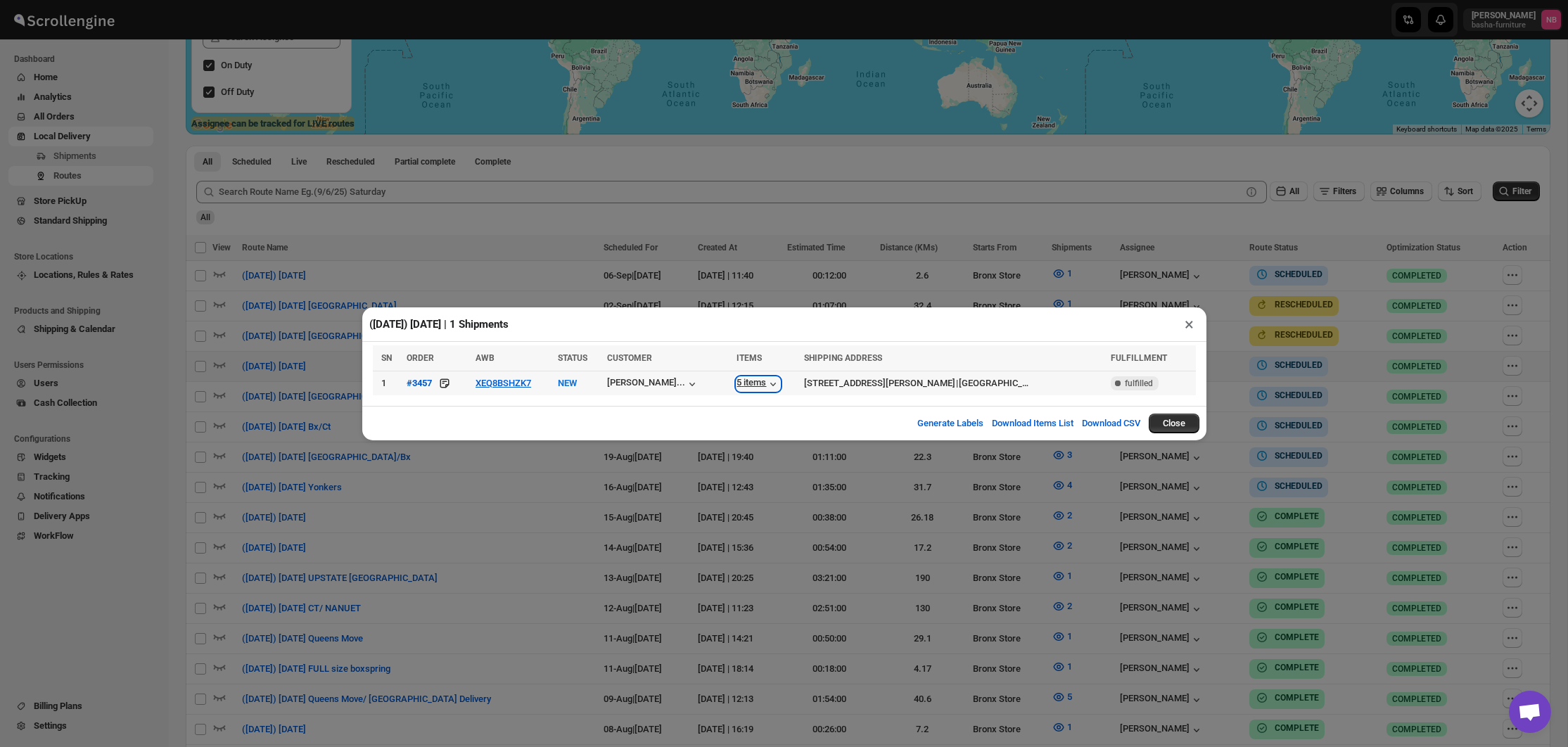
click at [755, 384] on div "5 items" at bounding box center [758, 384] width 44 height 14
click at [928, 522] on div "([DATE]) [DATE] | 1 Shipments × SN ORDER AWB STATUS CUSTOMER ITEMS SHIPPING ADD…" at bounding box center [784, 373] width 1568 height 747
